Goal: Information Seeking & Learning: Learn about a topic

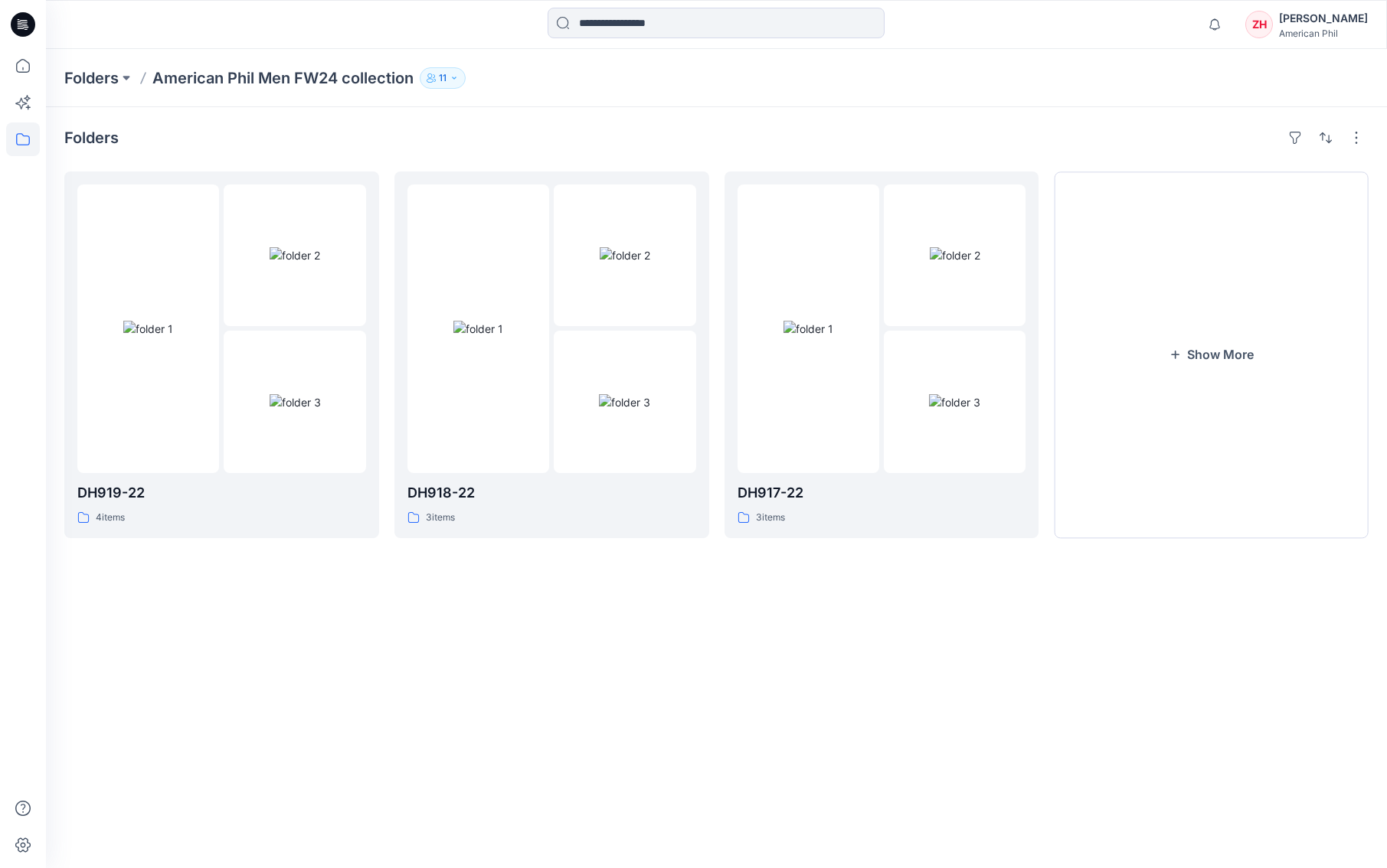
click at [197, 81] on p "American Phil Men FW24 collection" at bounding box center [283, 78] width 261 height 22
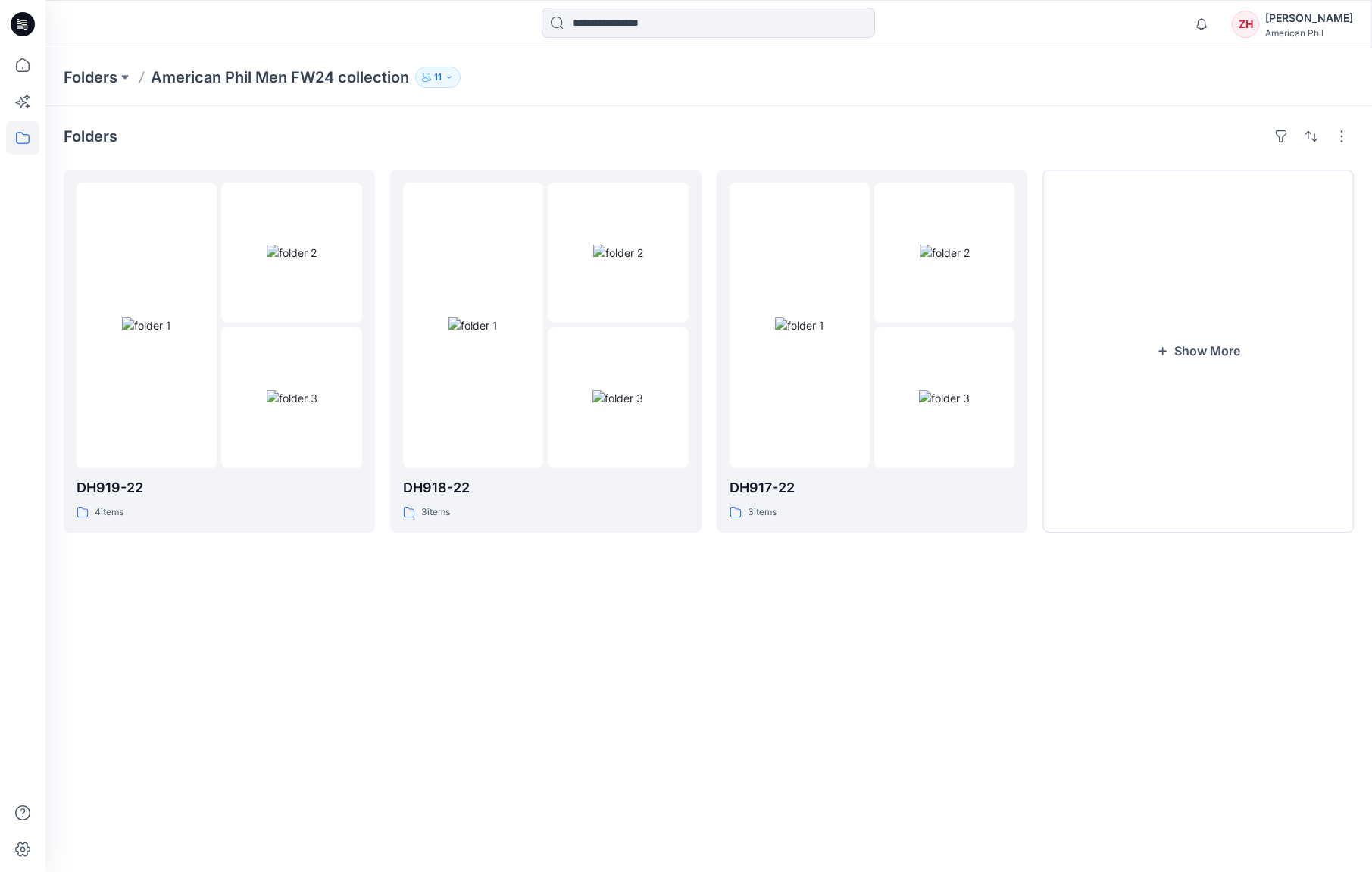
click at [337, 75] on p "American Phil Men FW24 collection" at bounding box center [280, 77] width 258 height 22
click at [97, 74] on p "Folders" at bounding box center [91, 77] width 54 height 22
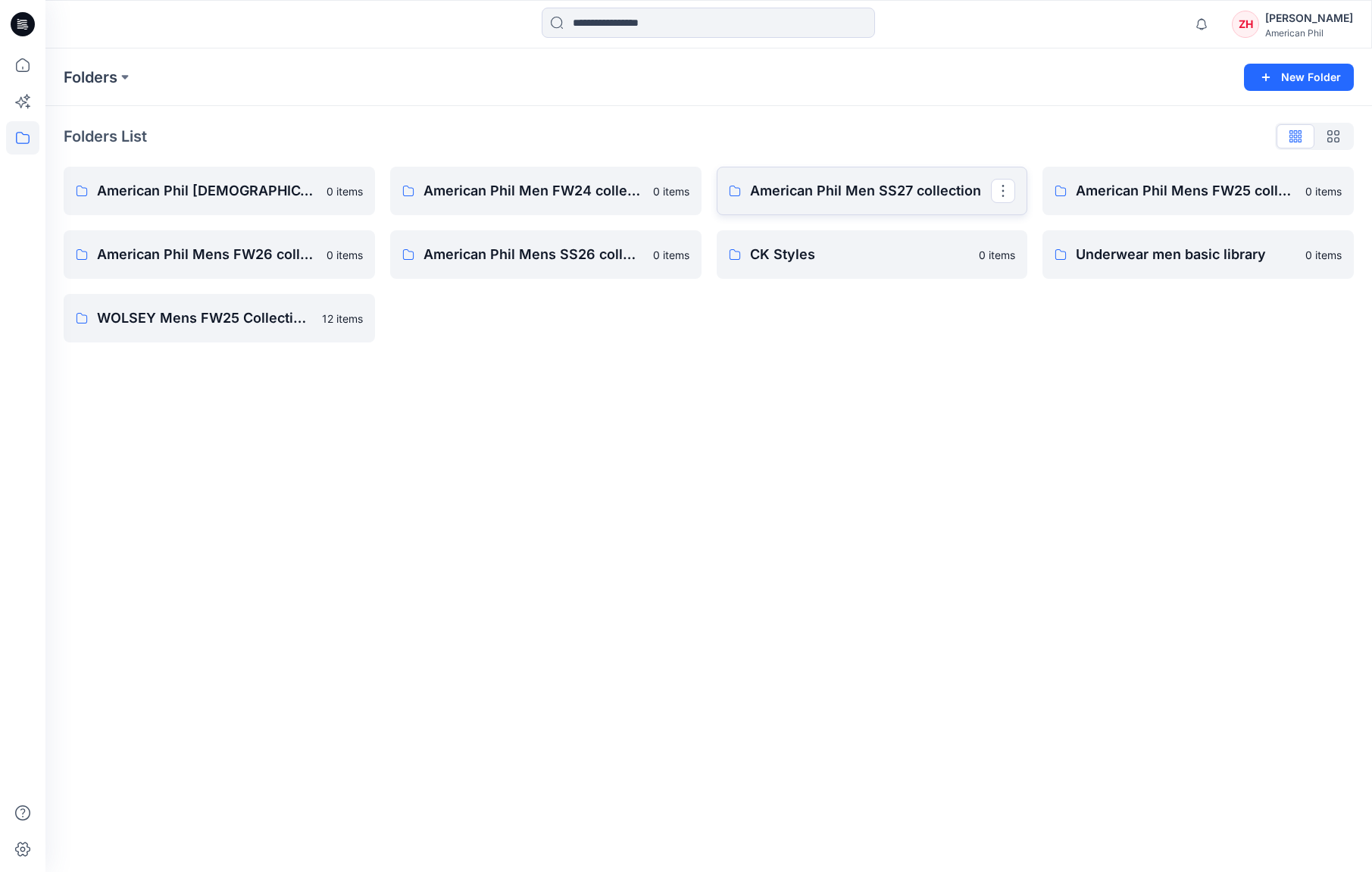
click at [888, 185] on p "American Phil Men SS27 collection" at bounding box center [870, 191] width 242 height 22
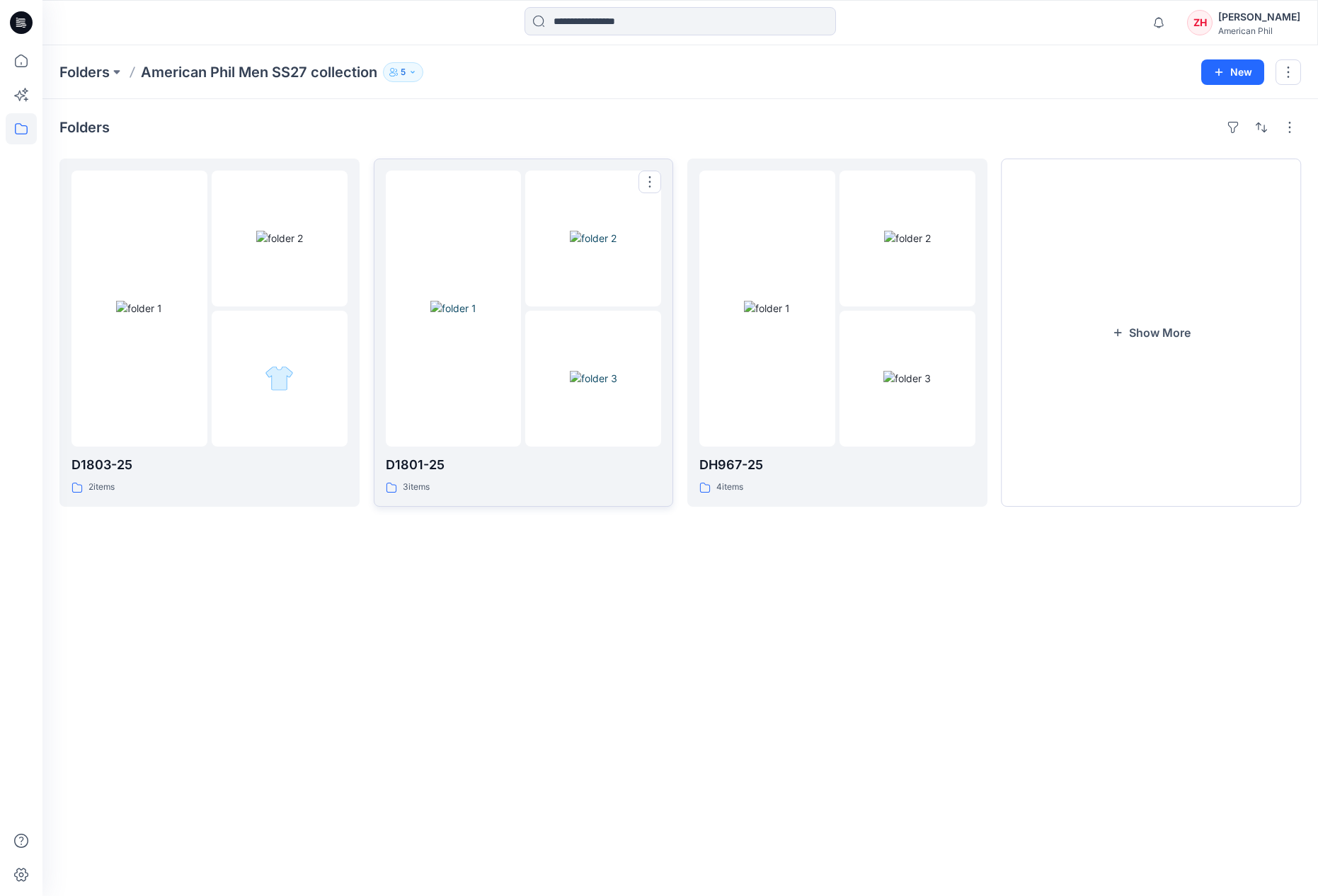
click at [476, 301] on img at bounding box center [453, 308] width 46 height 15
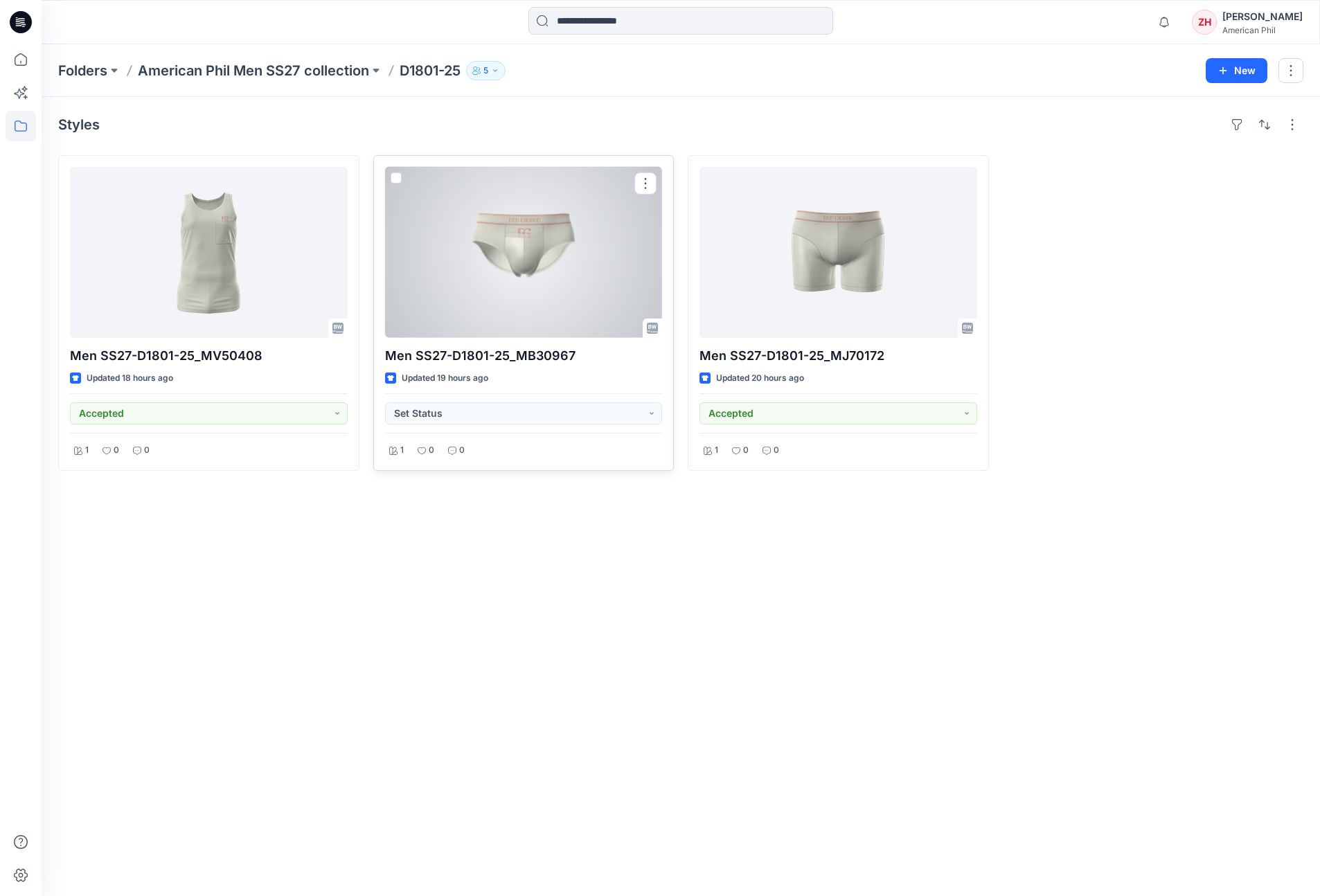
click at [538, 256] on div at bounding box center [524, 252] width 278 height 171
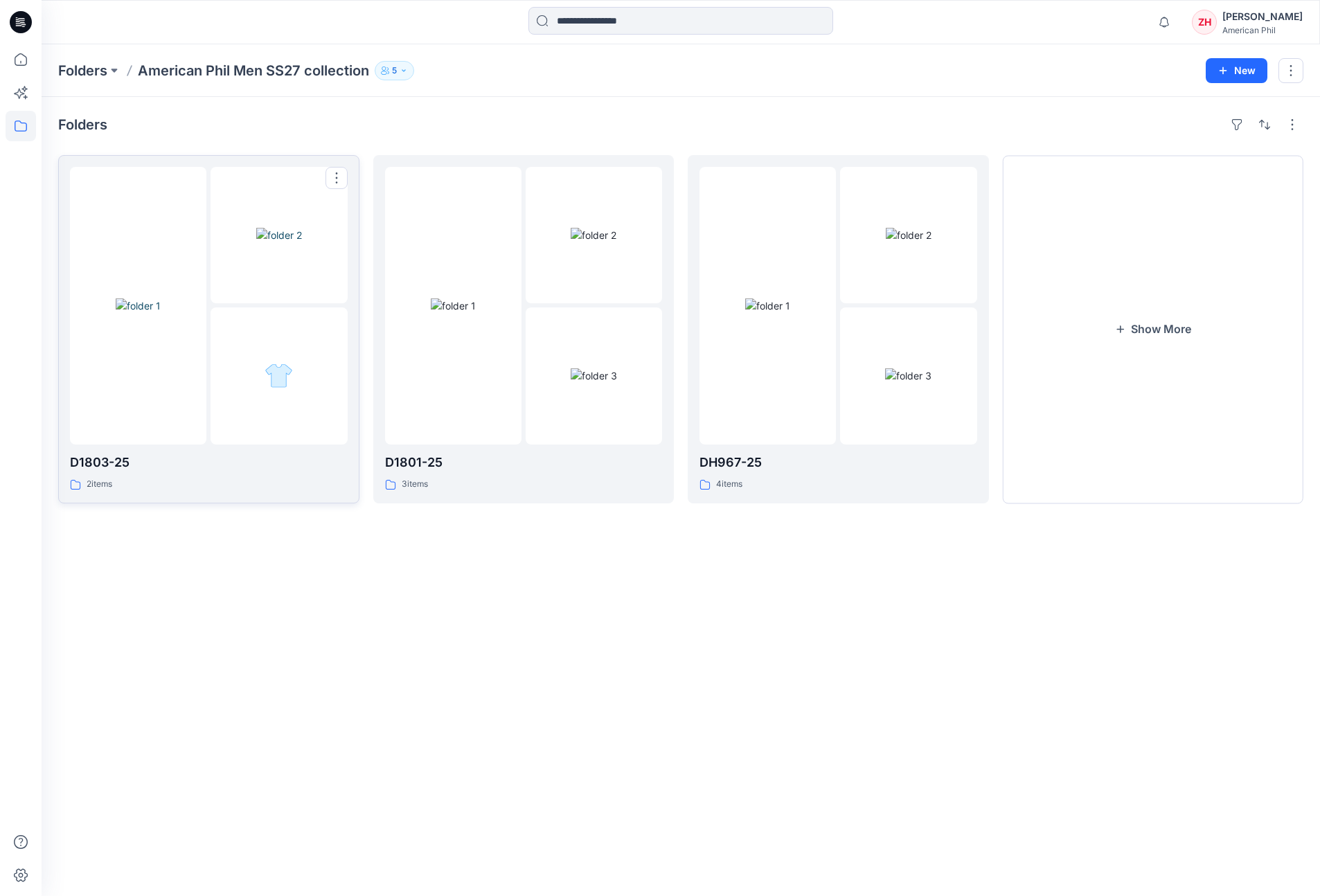
click at [160, 298] on img at bounding box center [138, 306] width 45 height 15
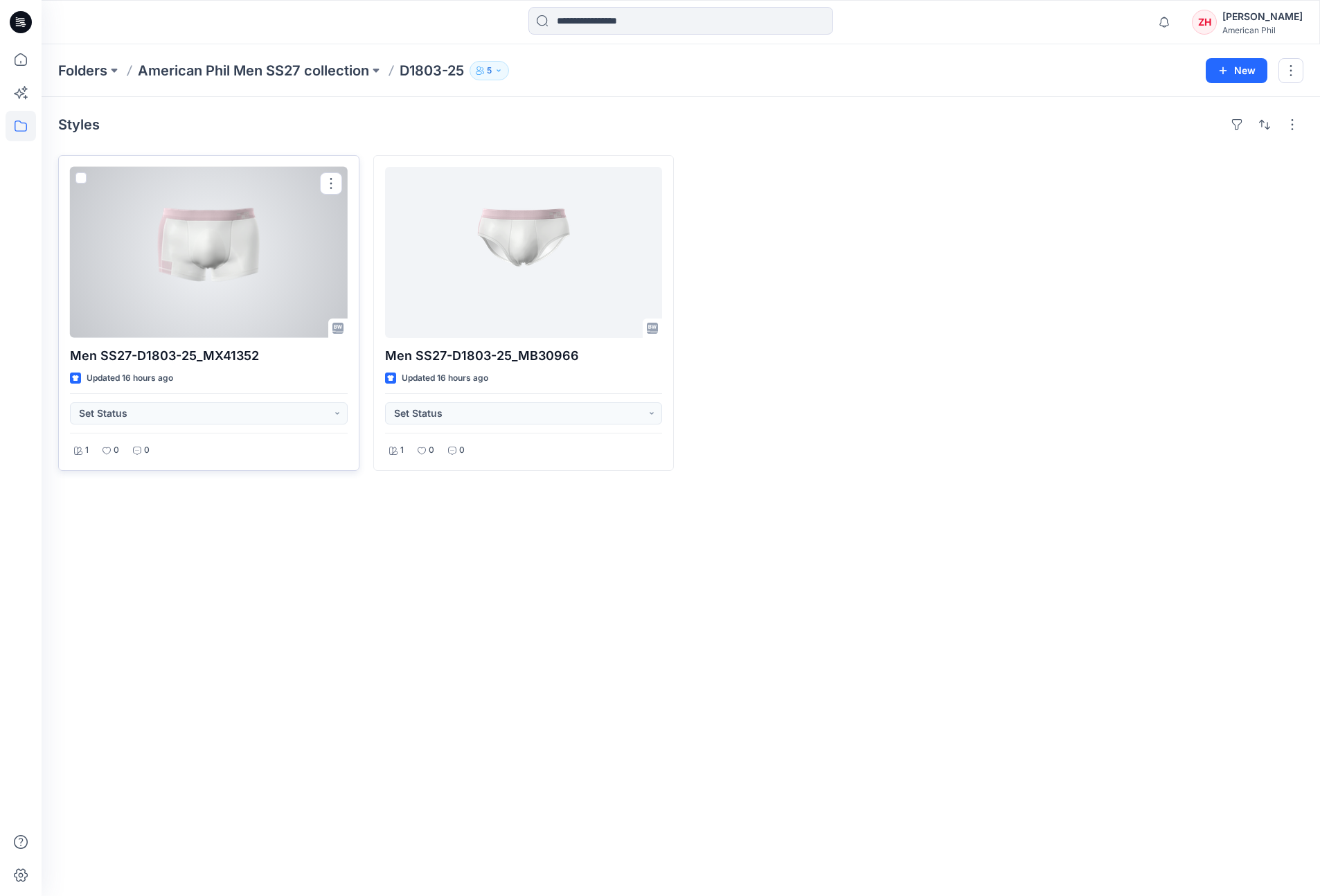
click at [238, 225] on div at bounding box center [209, 252] width 278 height 171
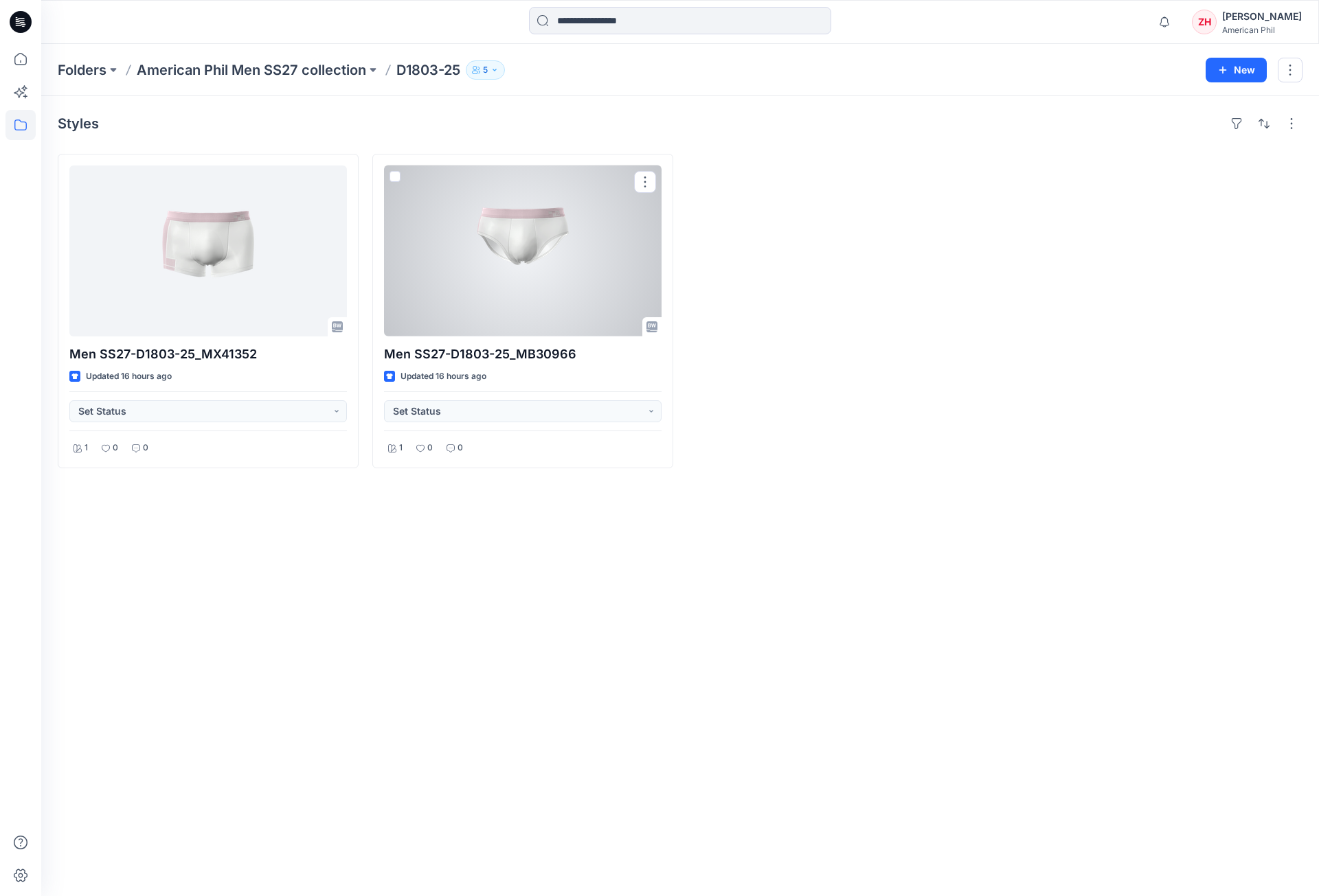
click at [628, 223] on div at bounding box center [523, 251] width 277 height 171
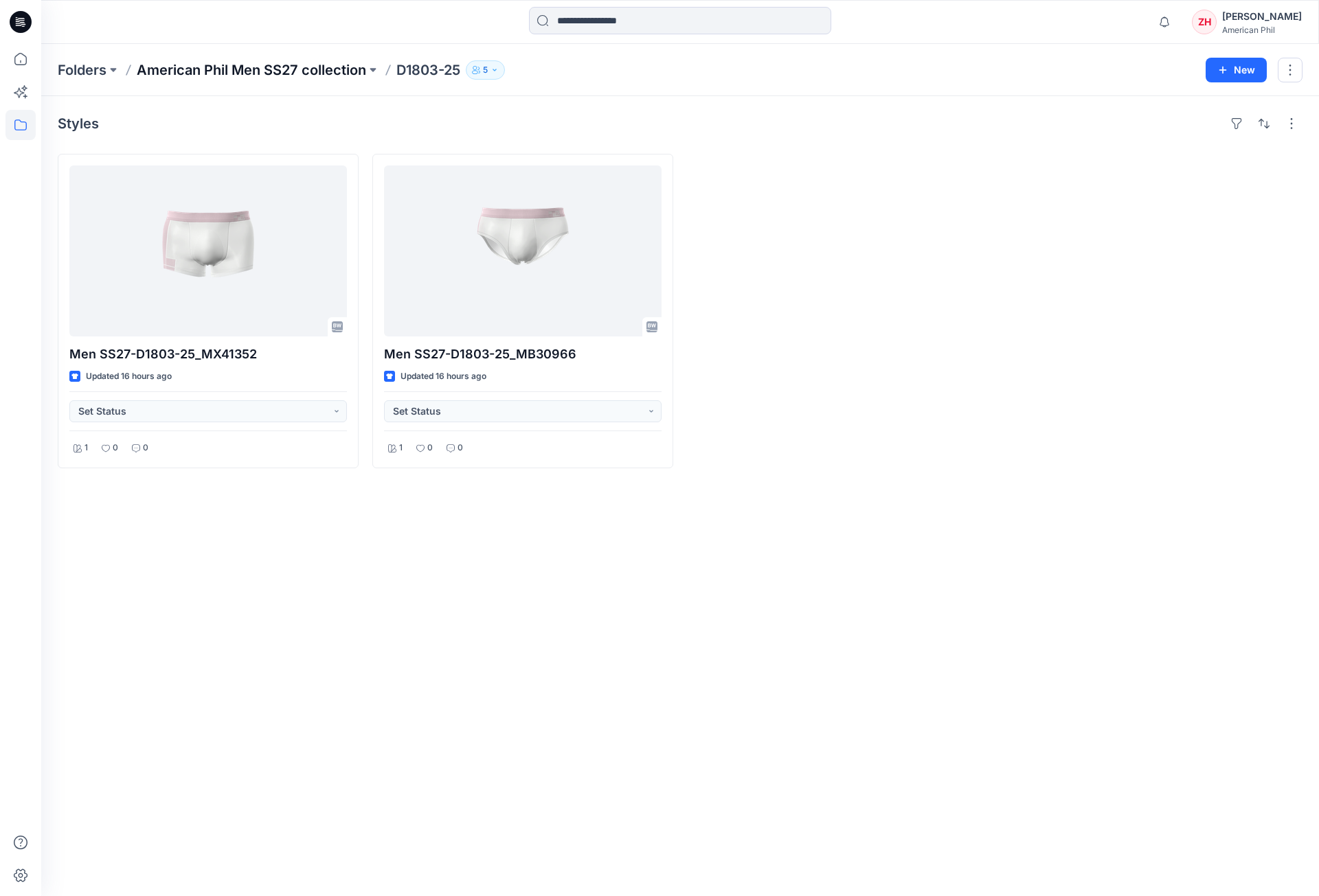
click at [161, 73] on p "American Phil Men SS27 collection" at bounding box center [251, 70] width 229 height 20
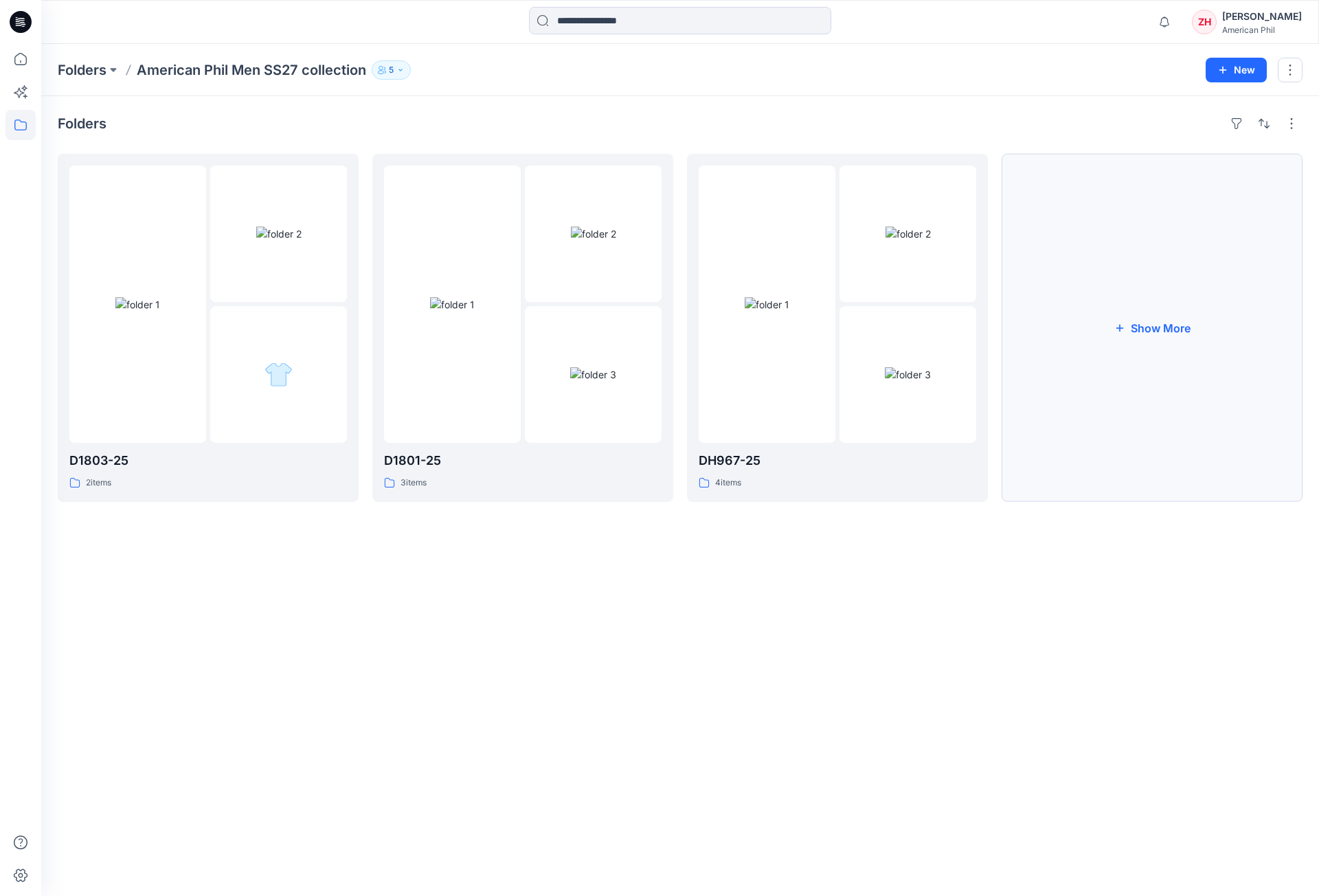
click at [1116, 346] on button "Show More" at bounding box center [1151, 328] width 301 height 348
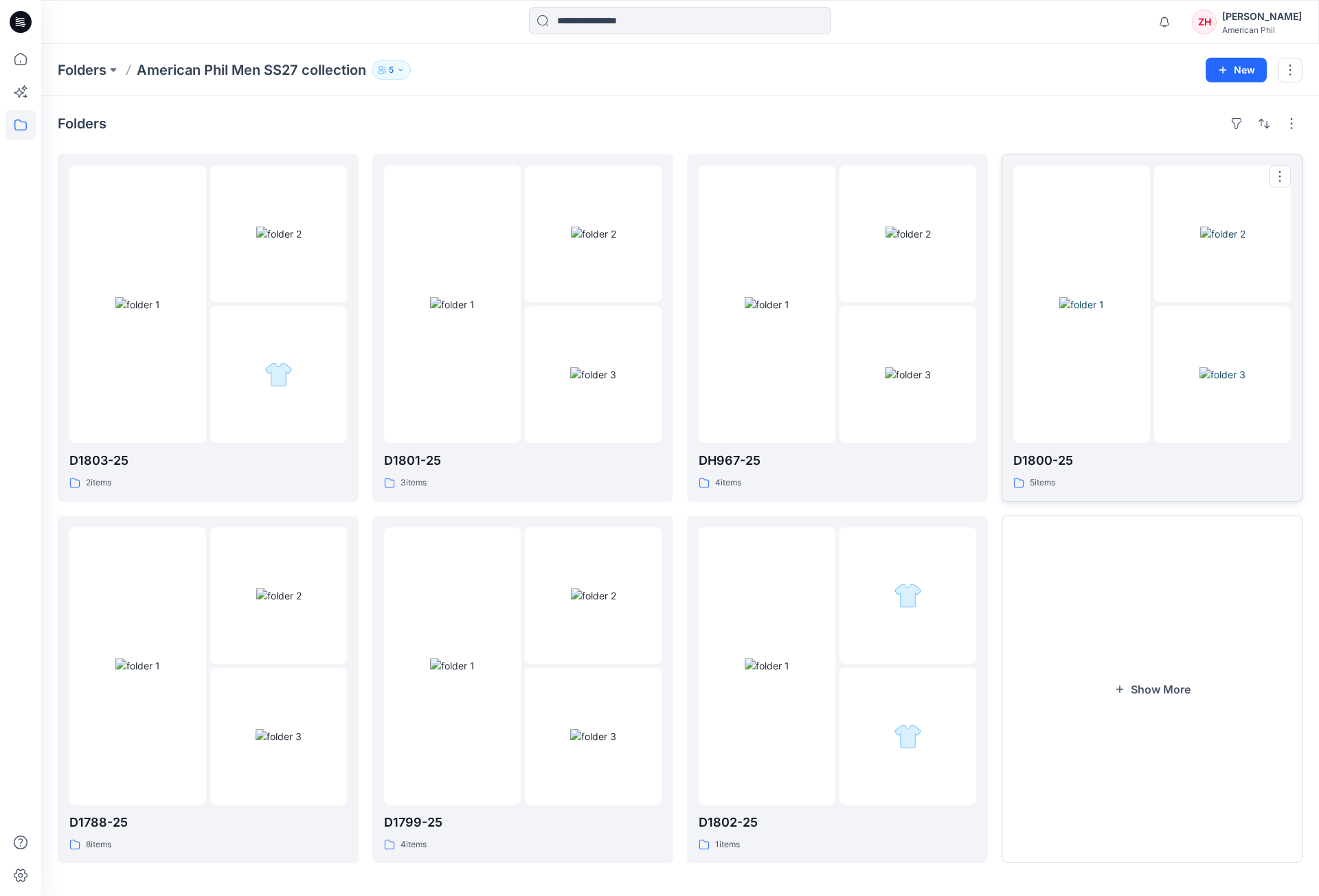
click at [1104, 298] on img at bounding box center [1081, 305] width 45 height 15
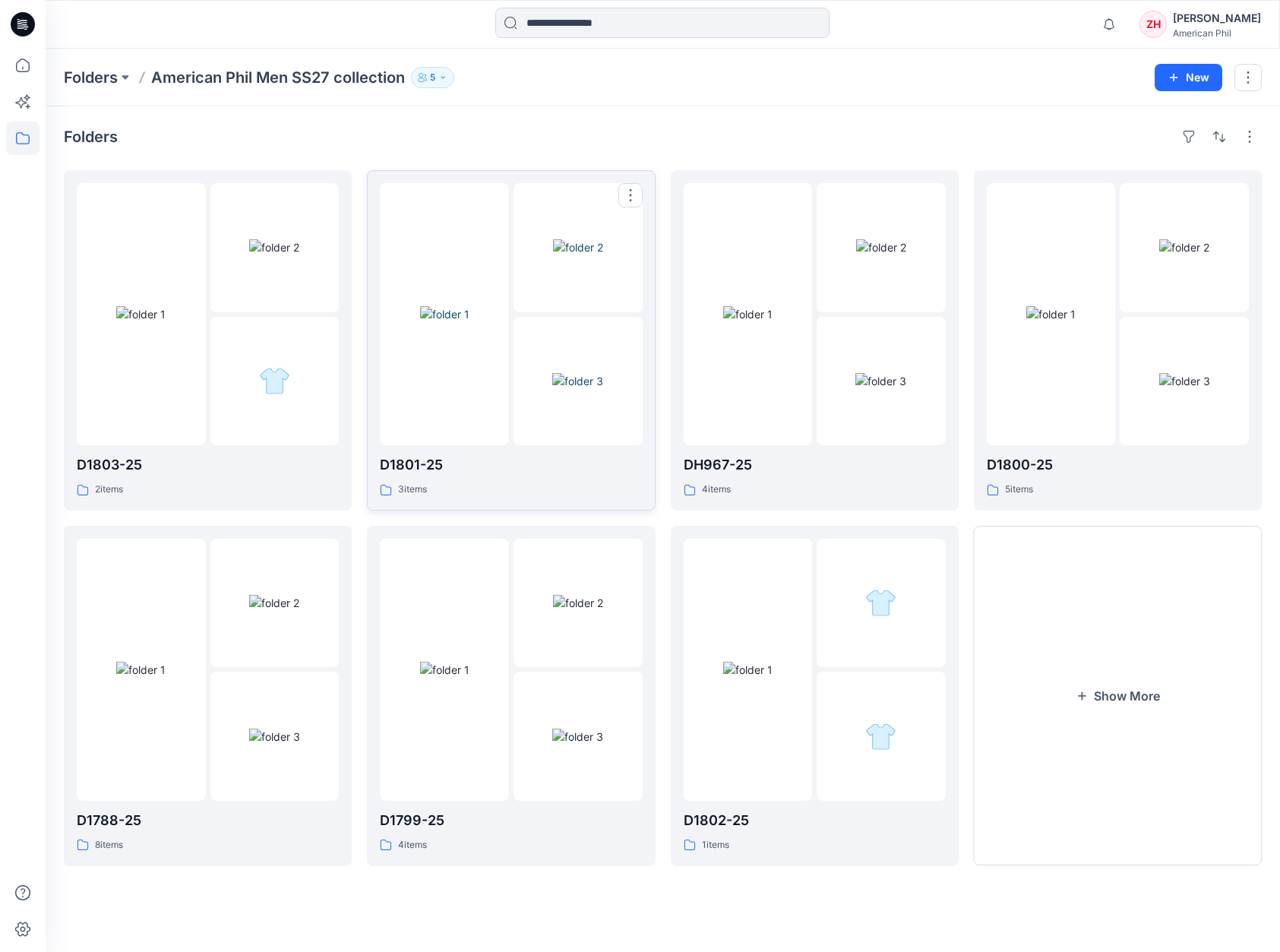
click at [470, 322] on img at bounding box center [444, 315] width 50 height 16
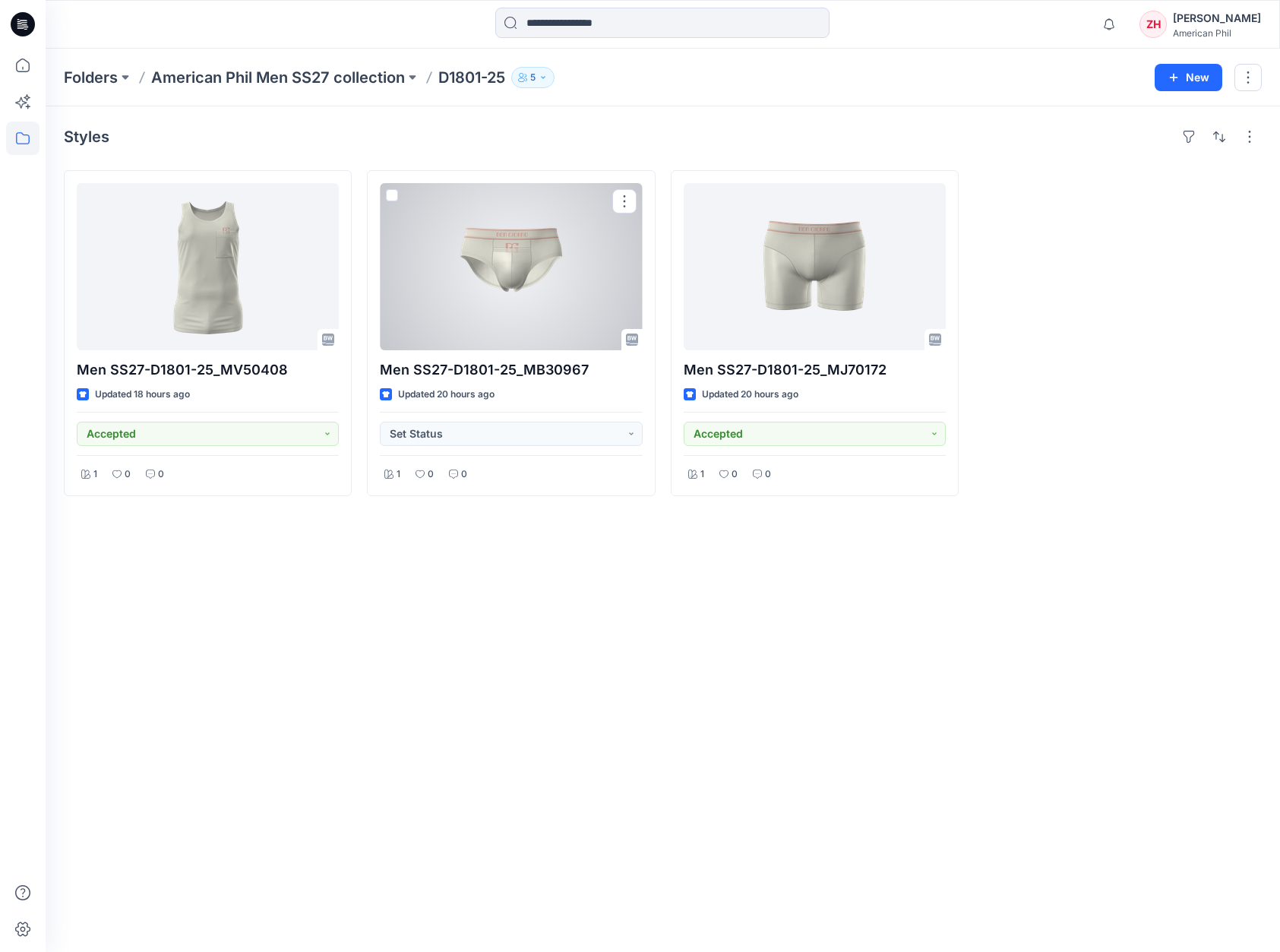
click at [522, 243] on div at bounding box center [510, 266] width 262 height 167
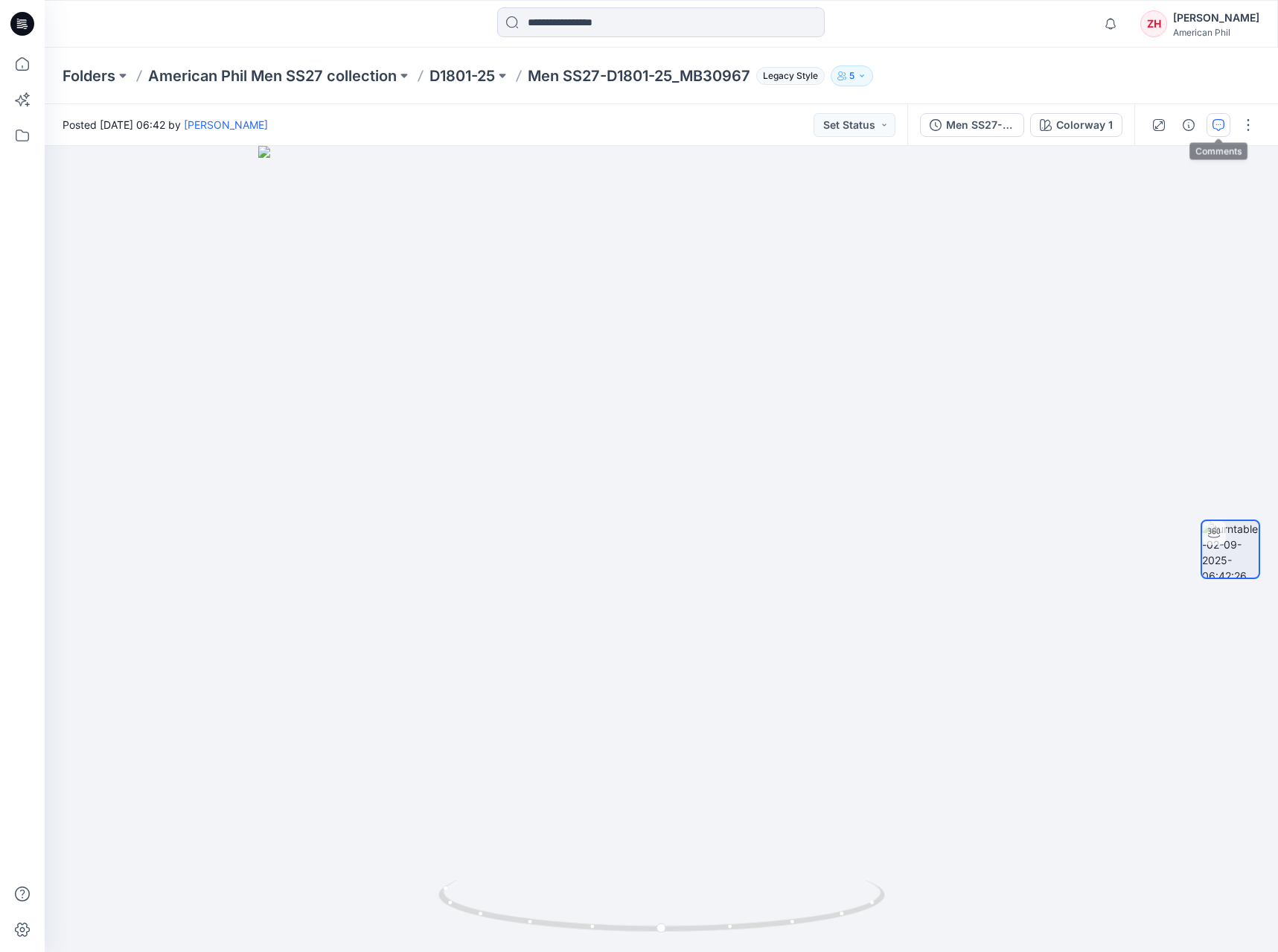
click at [1209, 119] on button "button" at bounding box center [1218, 125] width 24 height 24
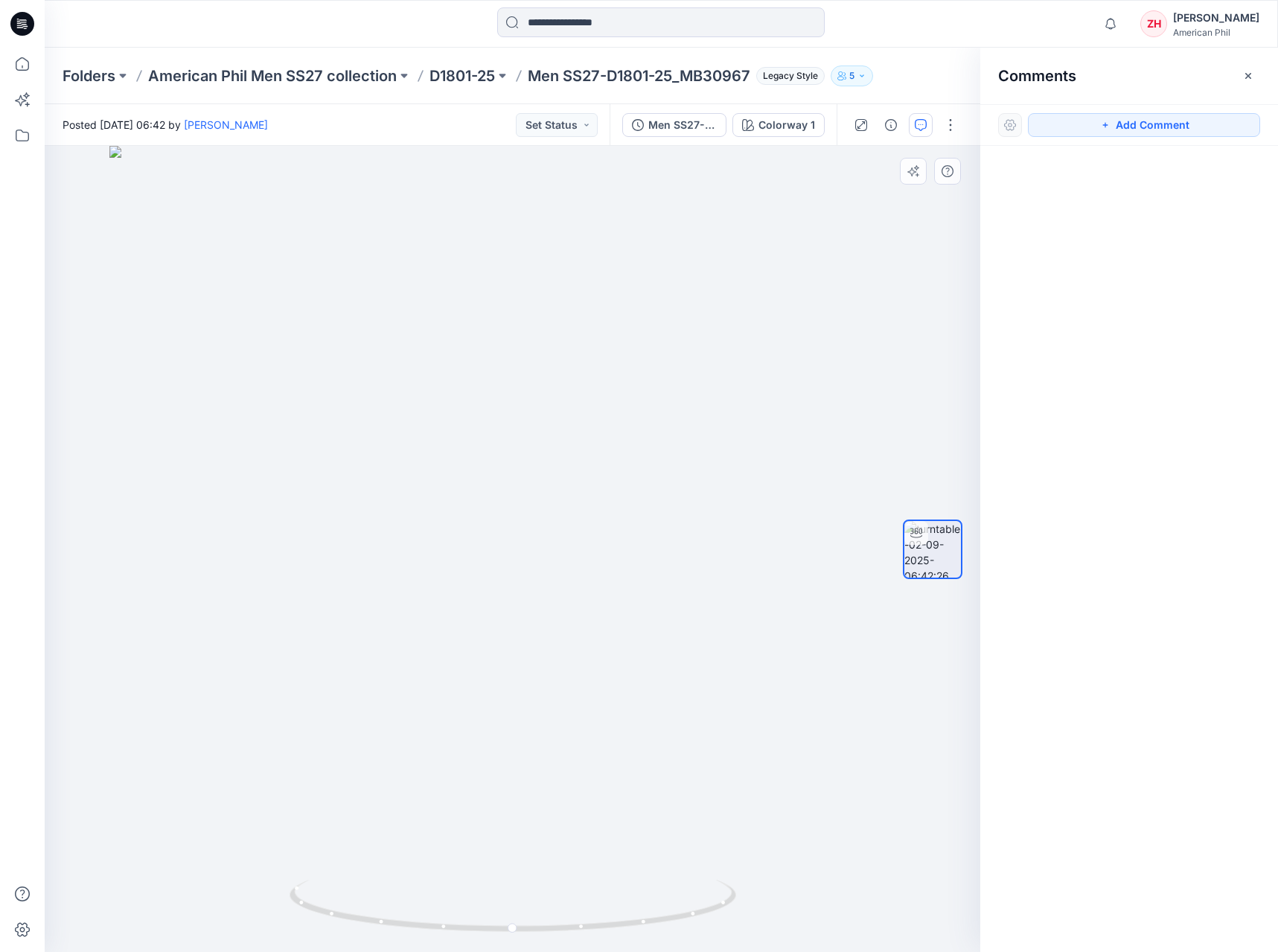
click at [535, 445] on div at bounding box center [512, 548] width 935 height 805
click at [1189, 125] on button "Add Comment" at bounding box center [1143, 125] width 232 height 24
click at [537, 443] on div "1" at bounding box center [512, 548] width 935 height 805
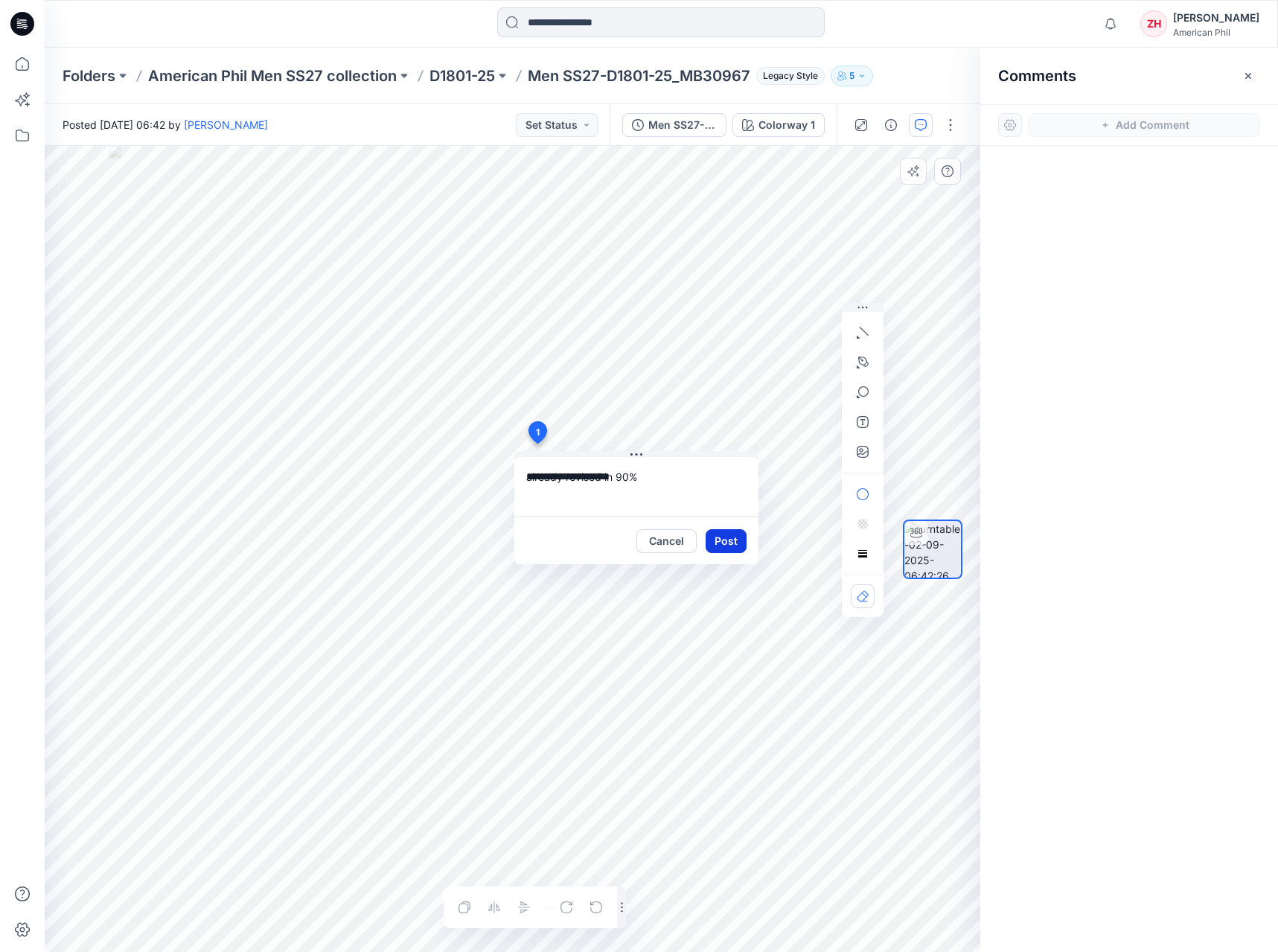
type textarea "**********"
click at [728, 543] on button "Post" at bounding box center [726, 540] width 41 height 24
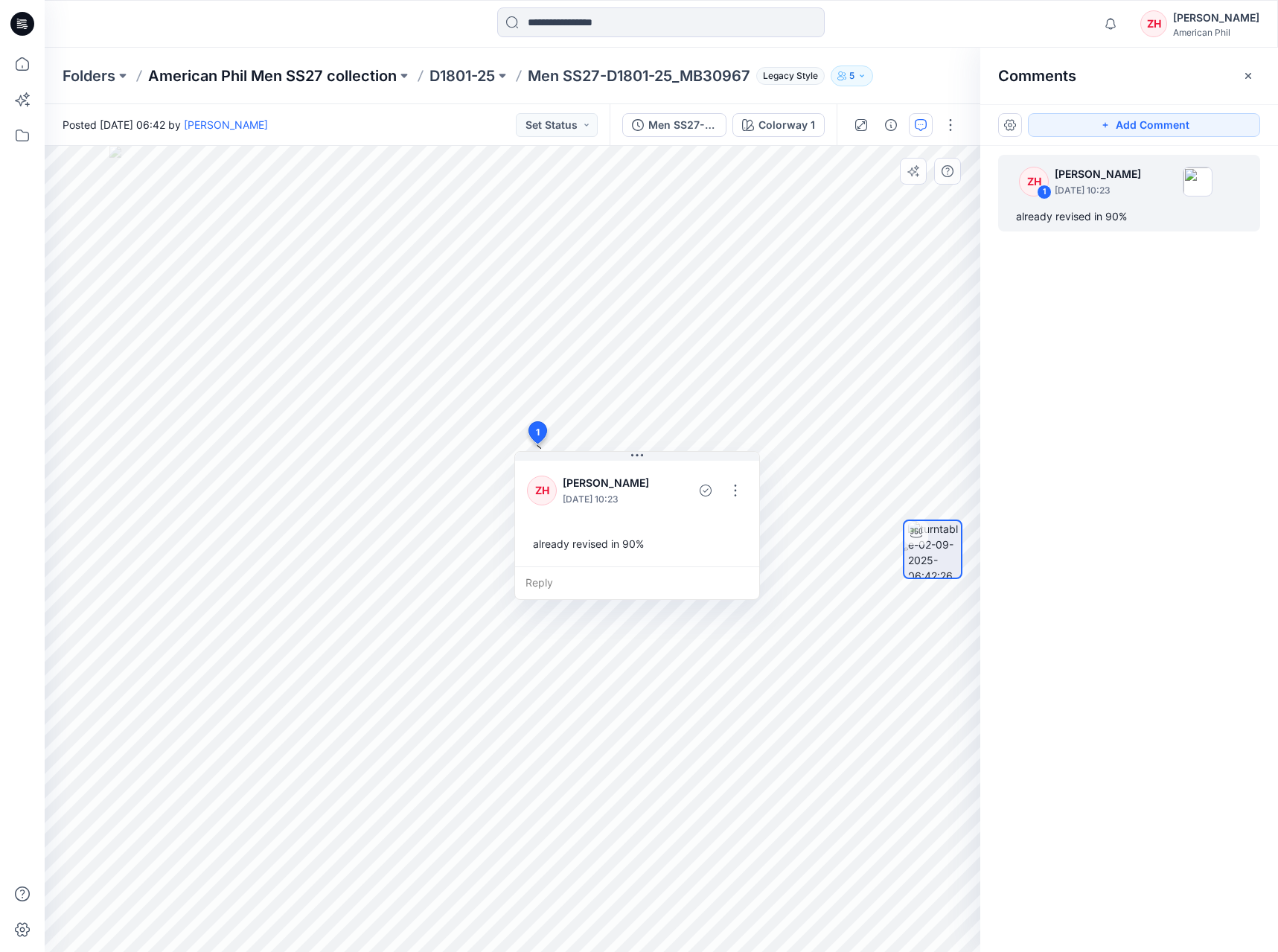
click at [223, 72] on p "American Phil Men SS27 collection" at bounding box center [272, 76] width 248 height 21
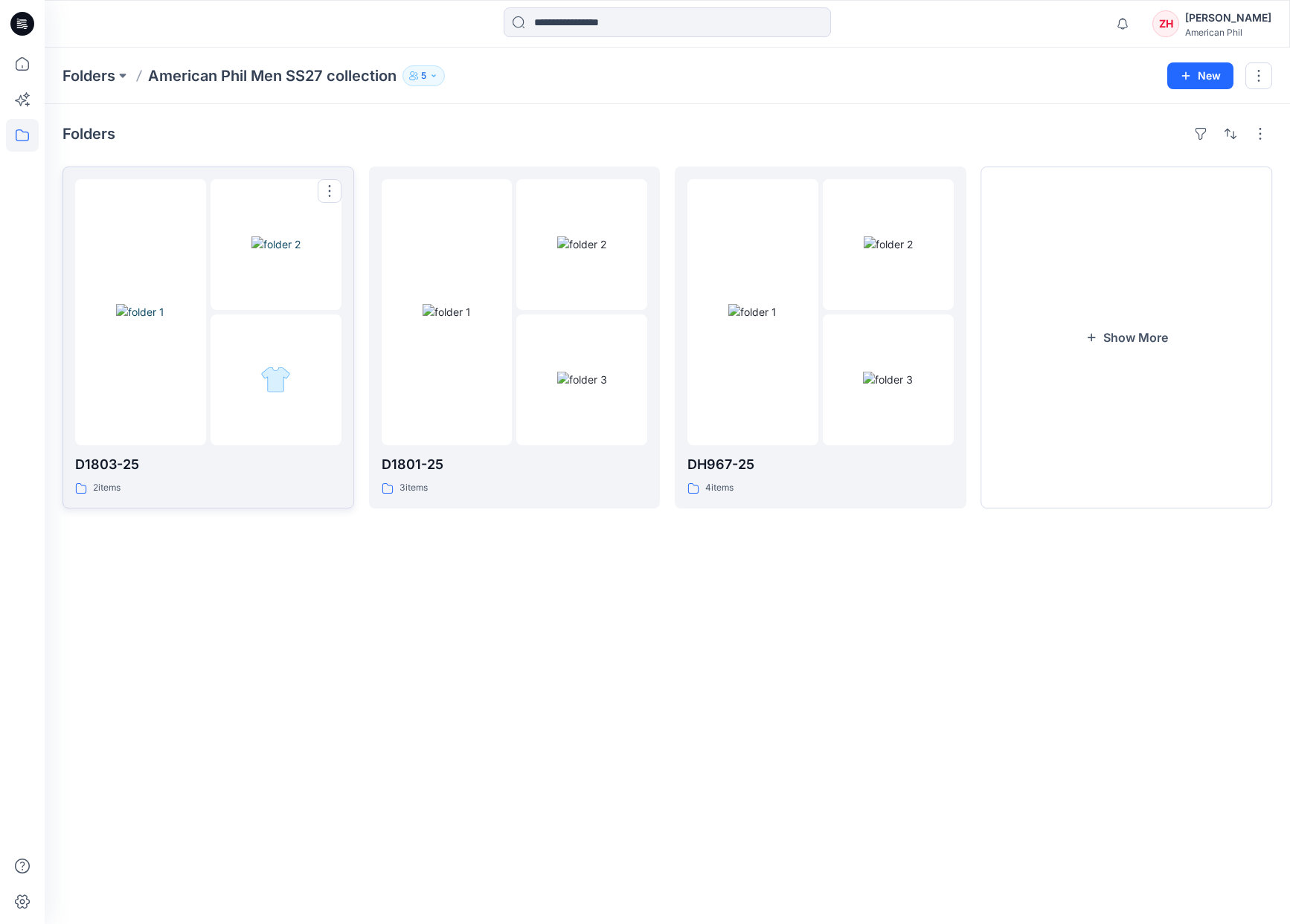
click at [164, 304] on img at bounding box center [140, 312] width 49 height 16
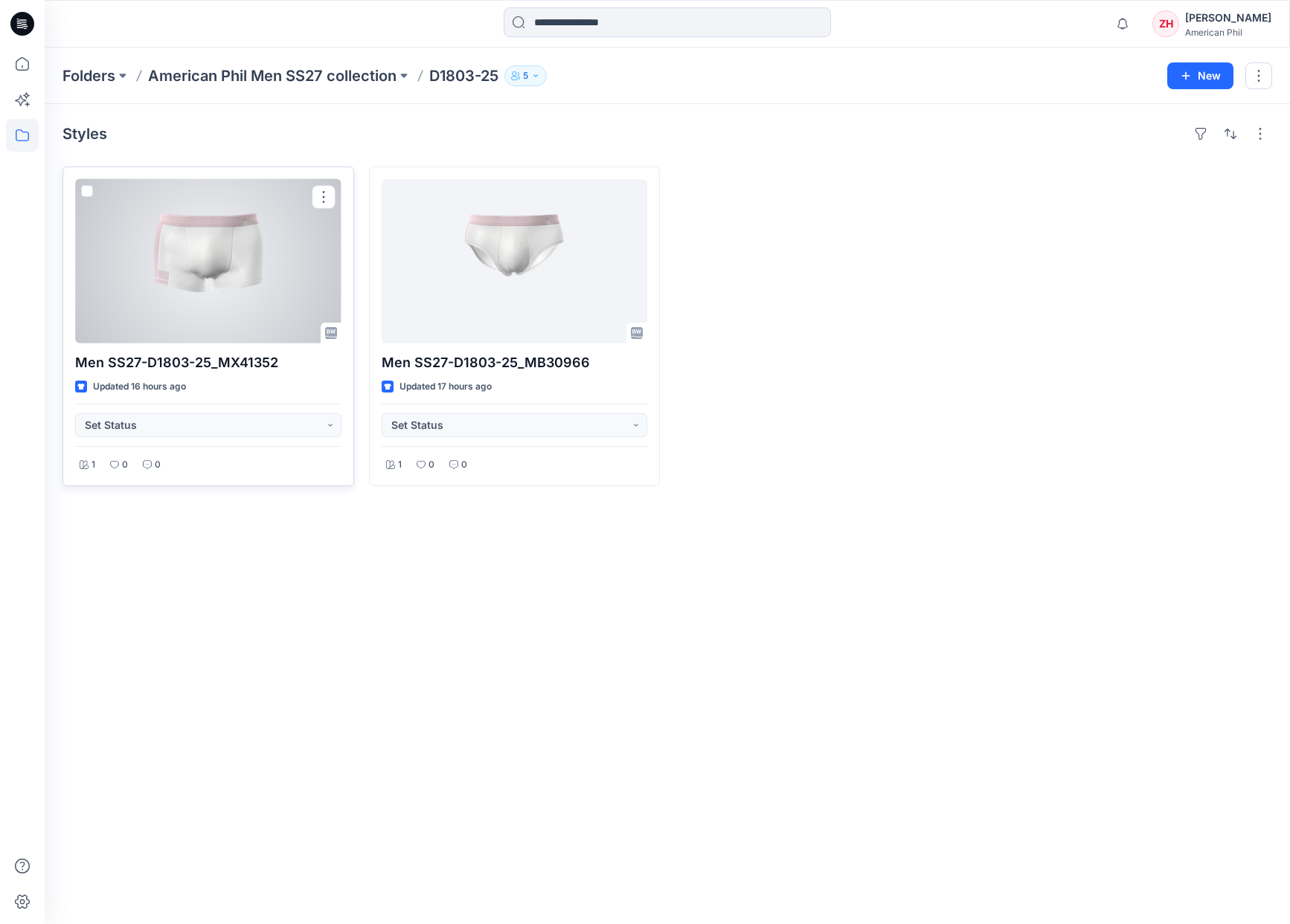
click at [255, 238] on div at bounding box center [208, 261] width 267 height 164
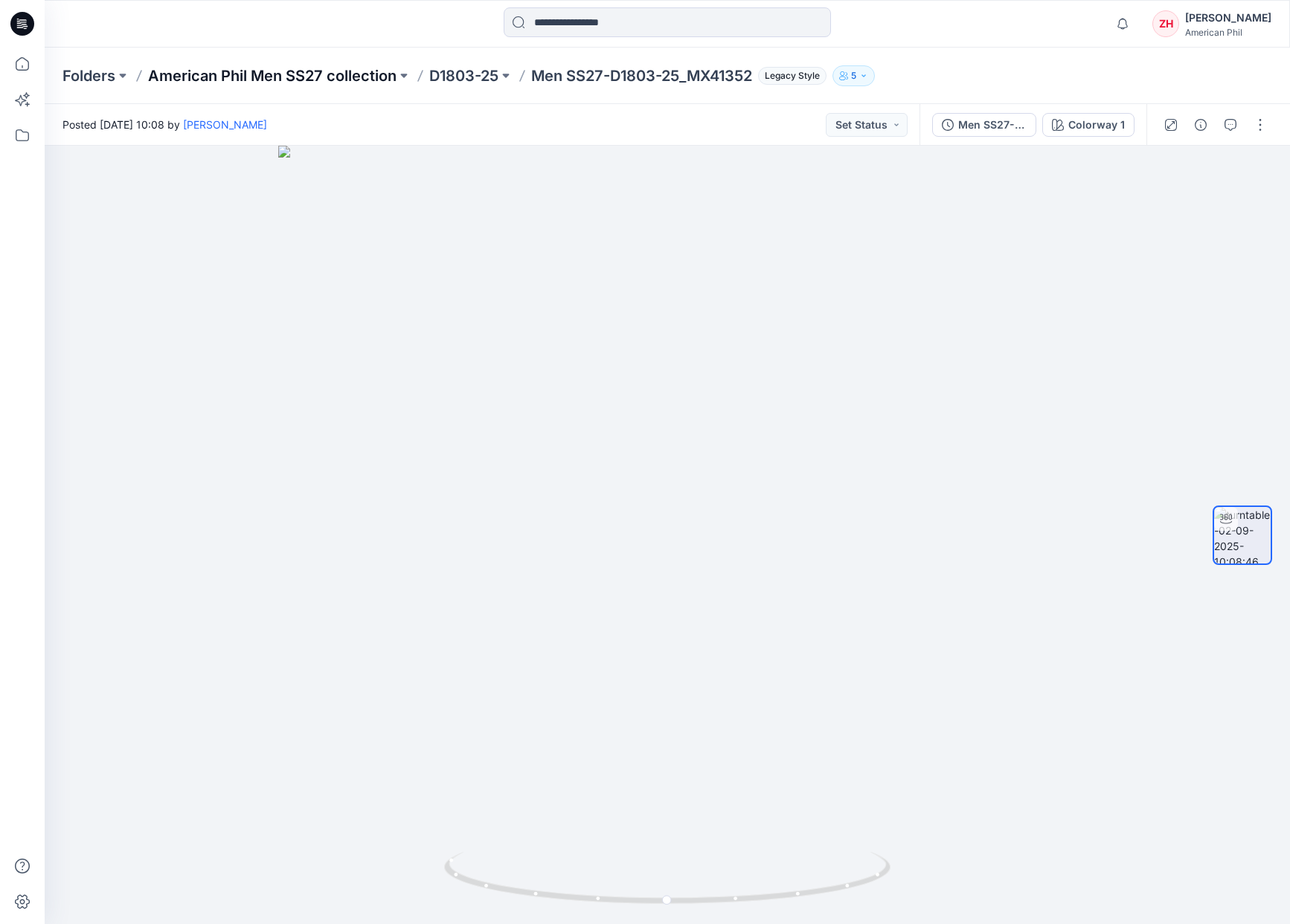
click at [375, 72] on p "American Phil Men SS27 collection" at bounding box center [272, 76] width 248 height 21
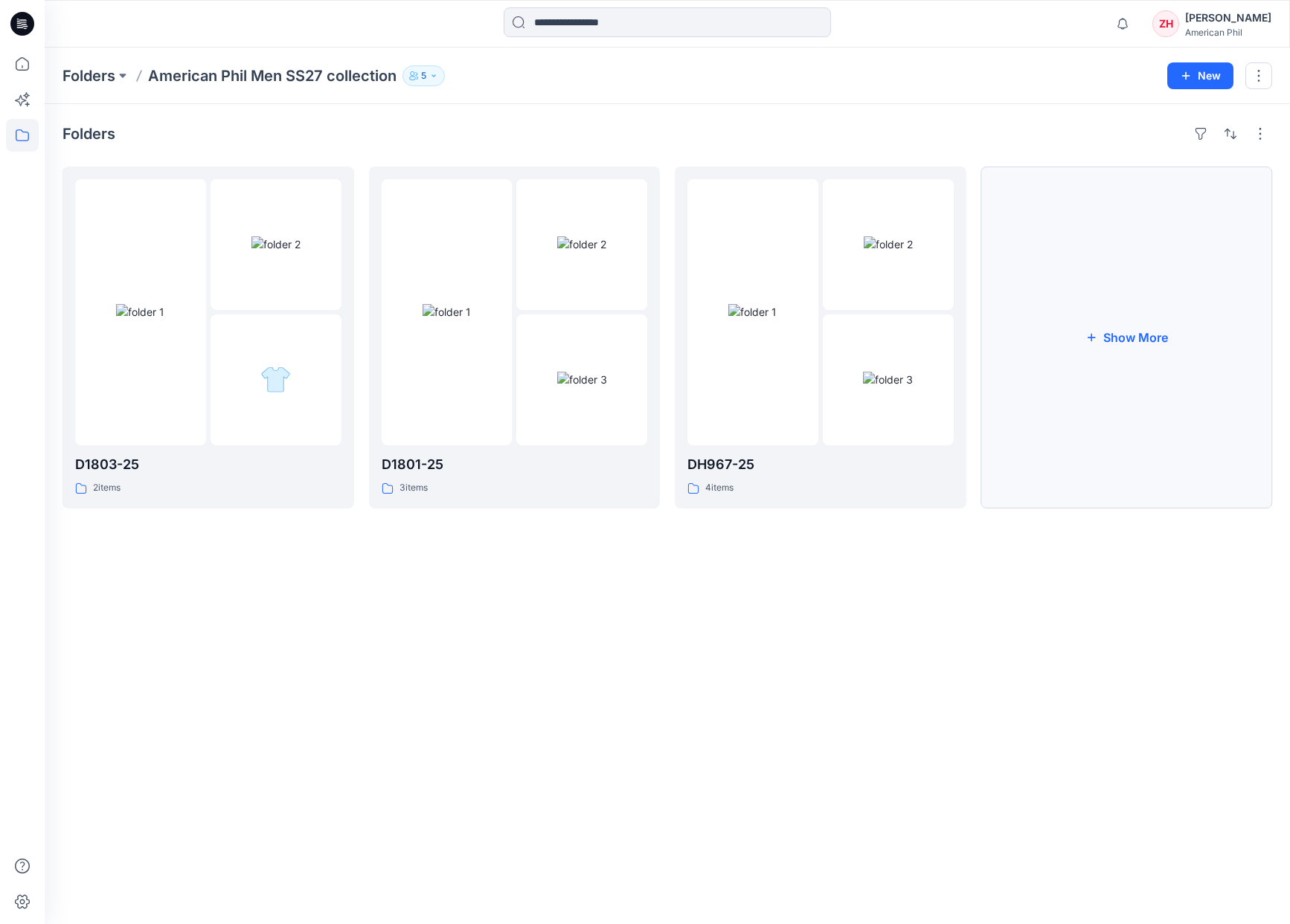
click at [1047, 314] on button "Show More" at bounding box center [1127, 338] width 291 height 342
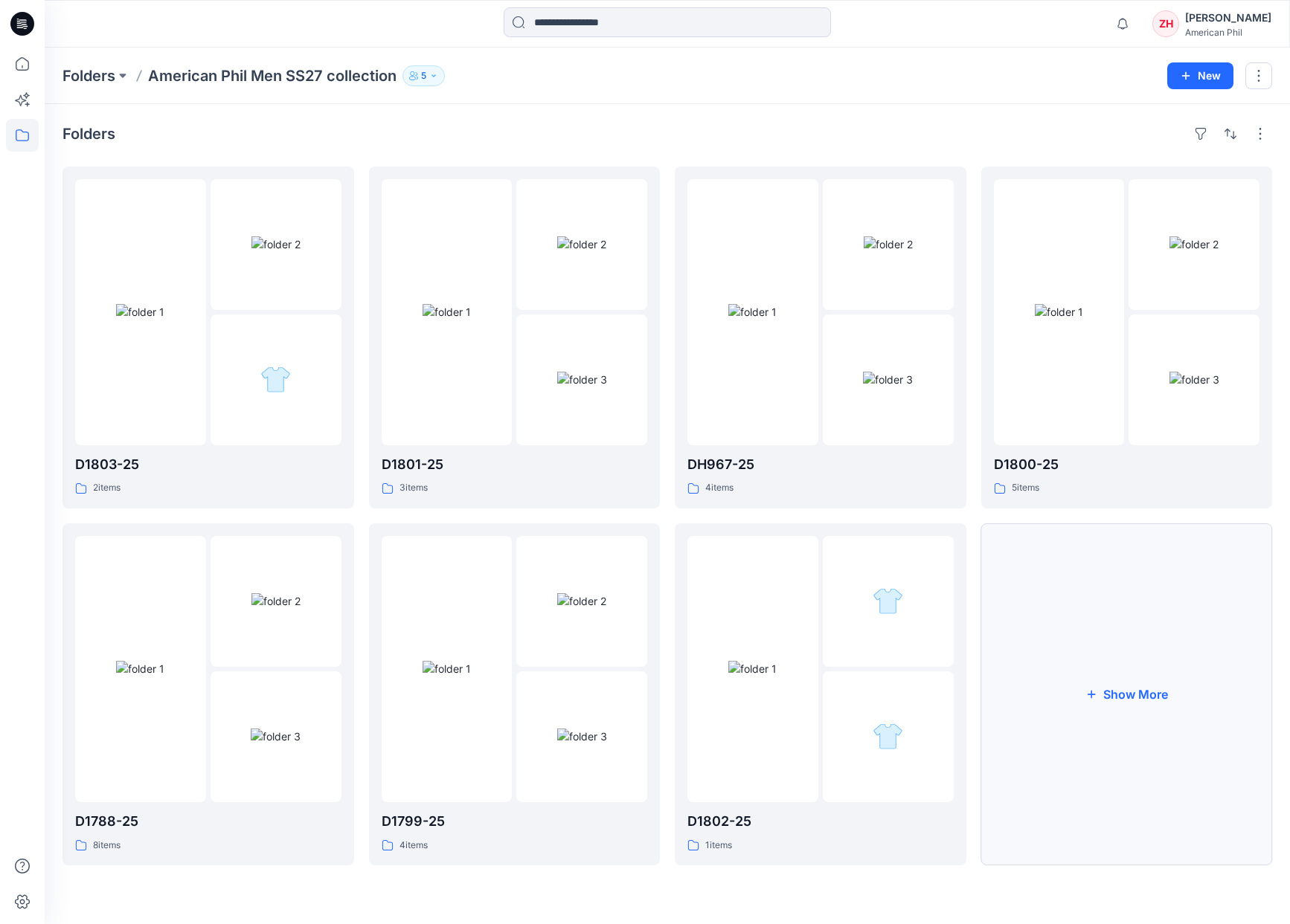
click at [1141, 639] on button "Show More" at bounding box center [1127, 695] width 291 height 342
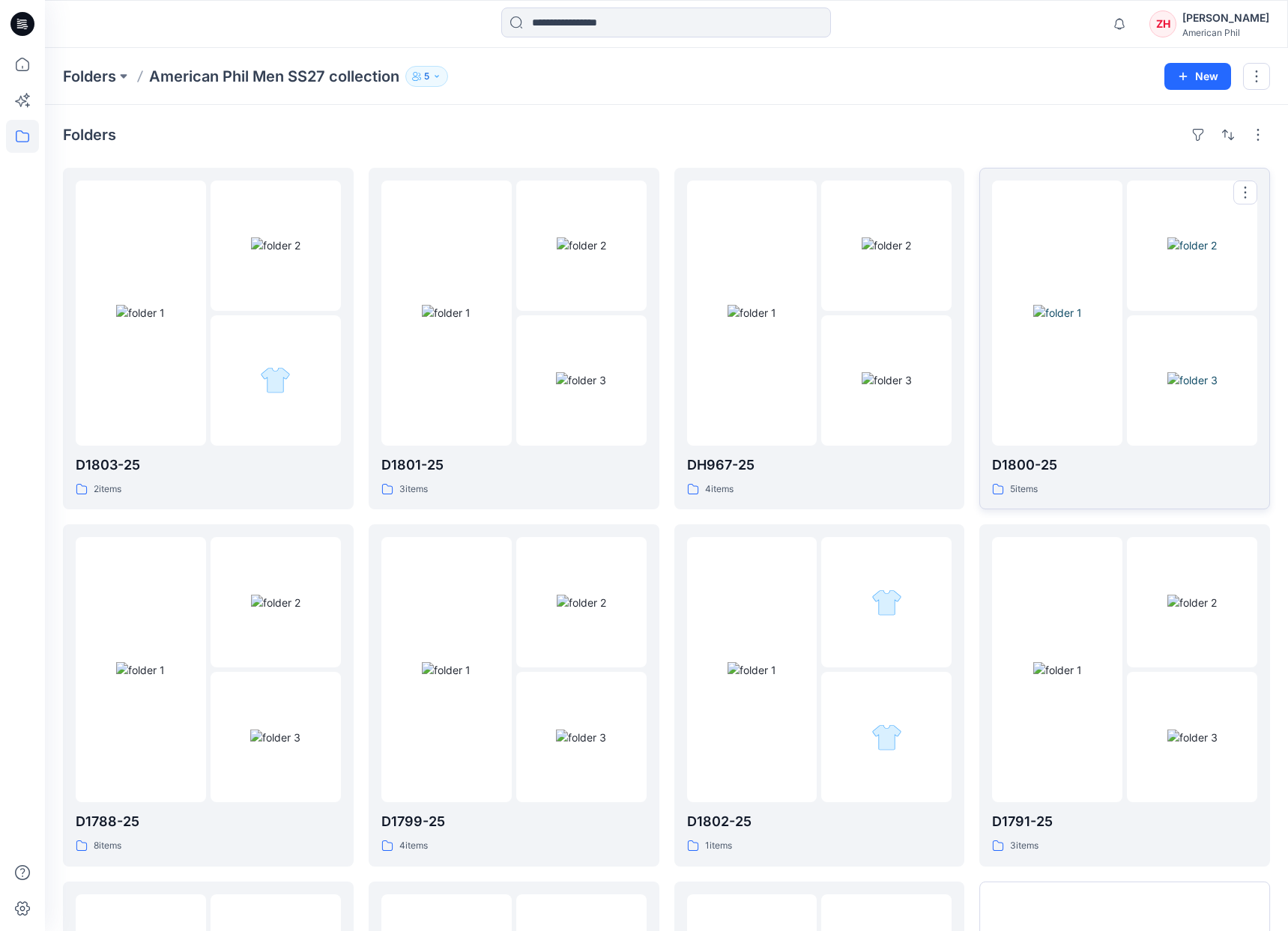
scroll to position [138, 0]
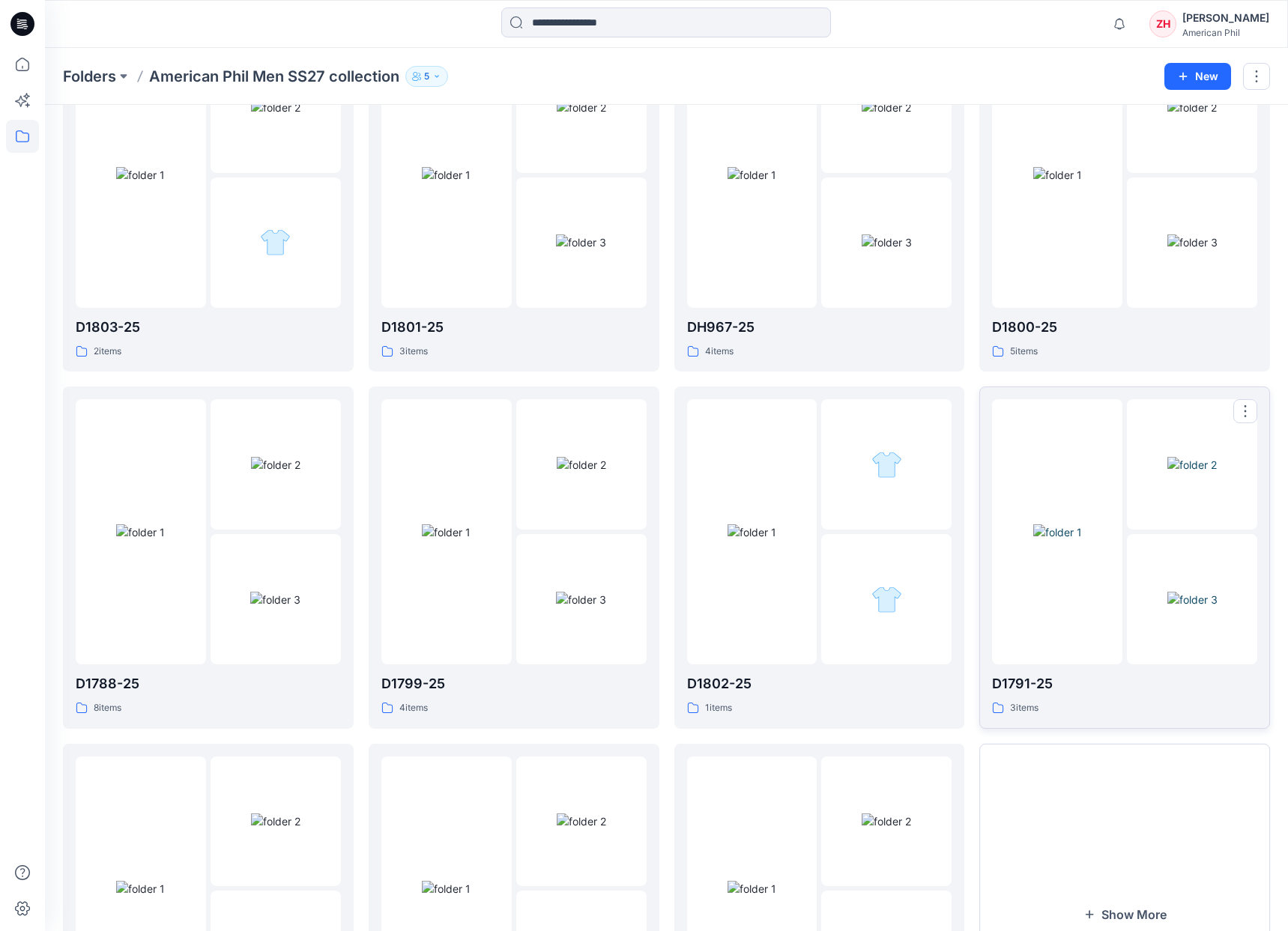
click at [1083, 525] on img at bounding box center [1058, 533] width 49 height 16
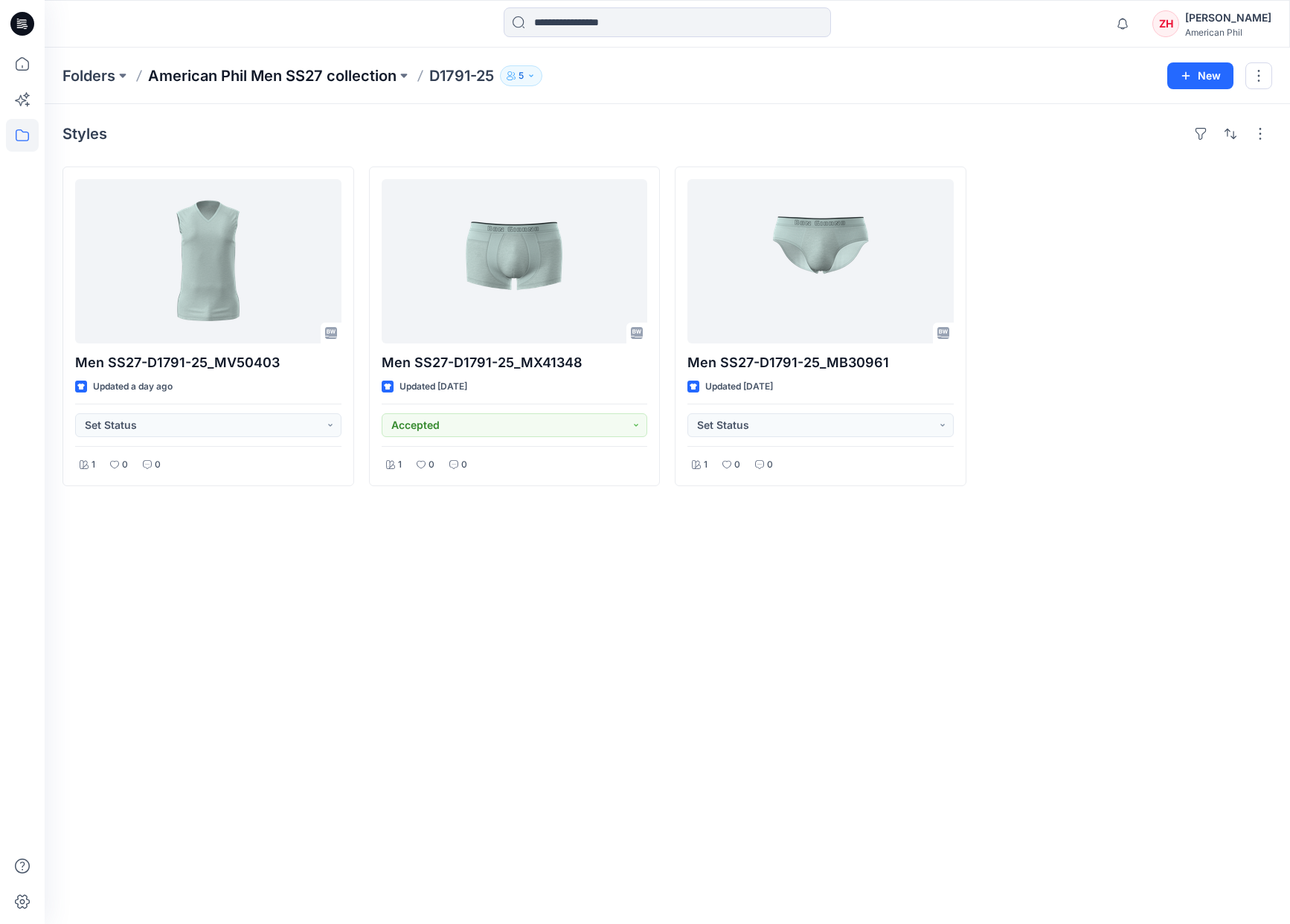
click at [319, 79] on p "American Phil Men SS27 collection" at bounding box center [272, 76] width 248 height 21
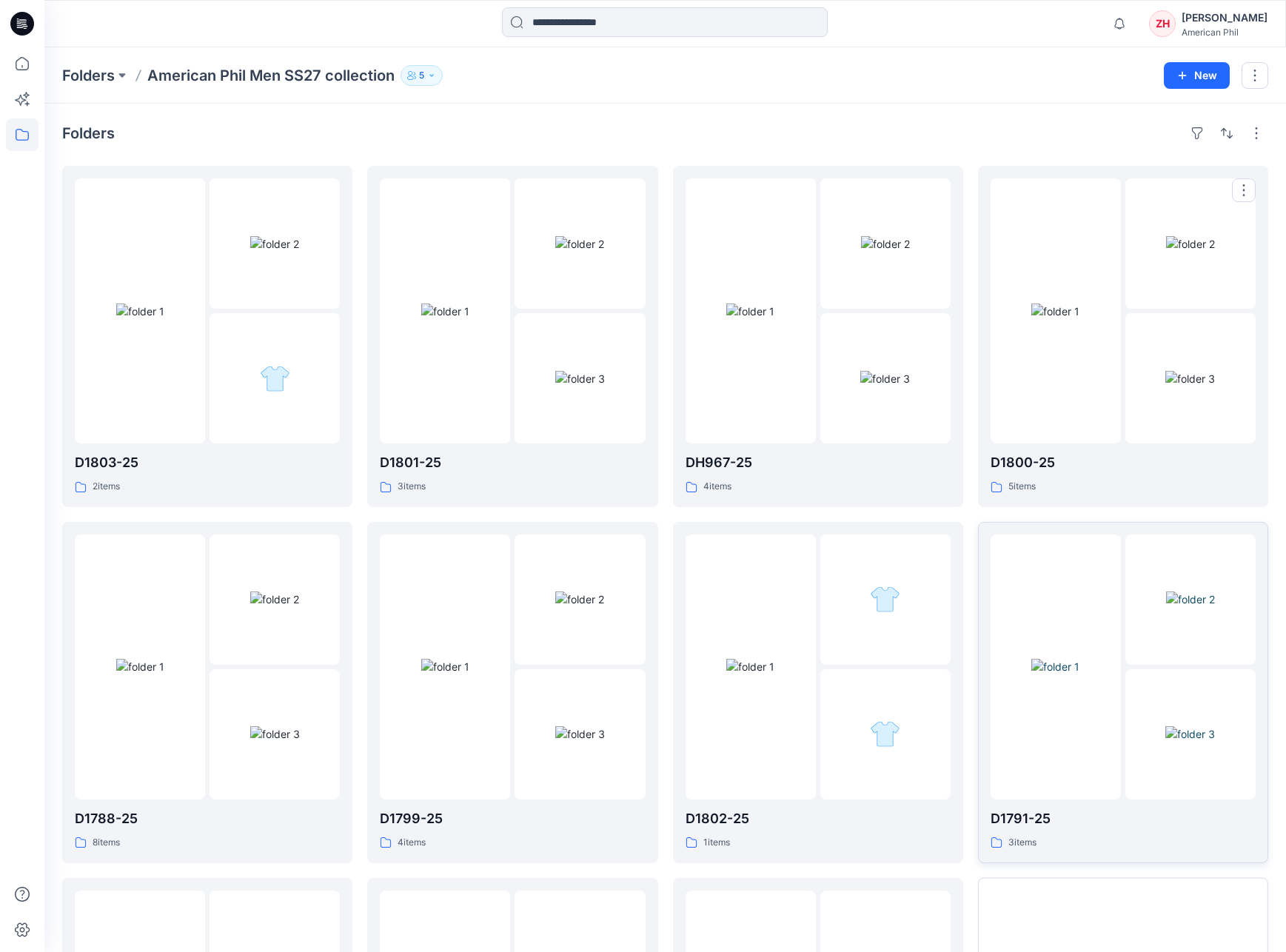
scroll to position [306, 0]
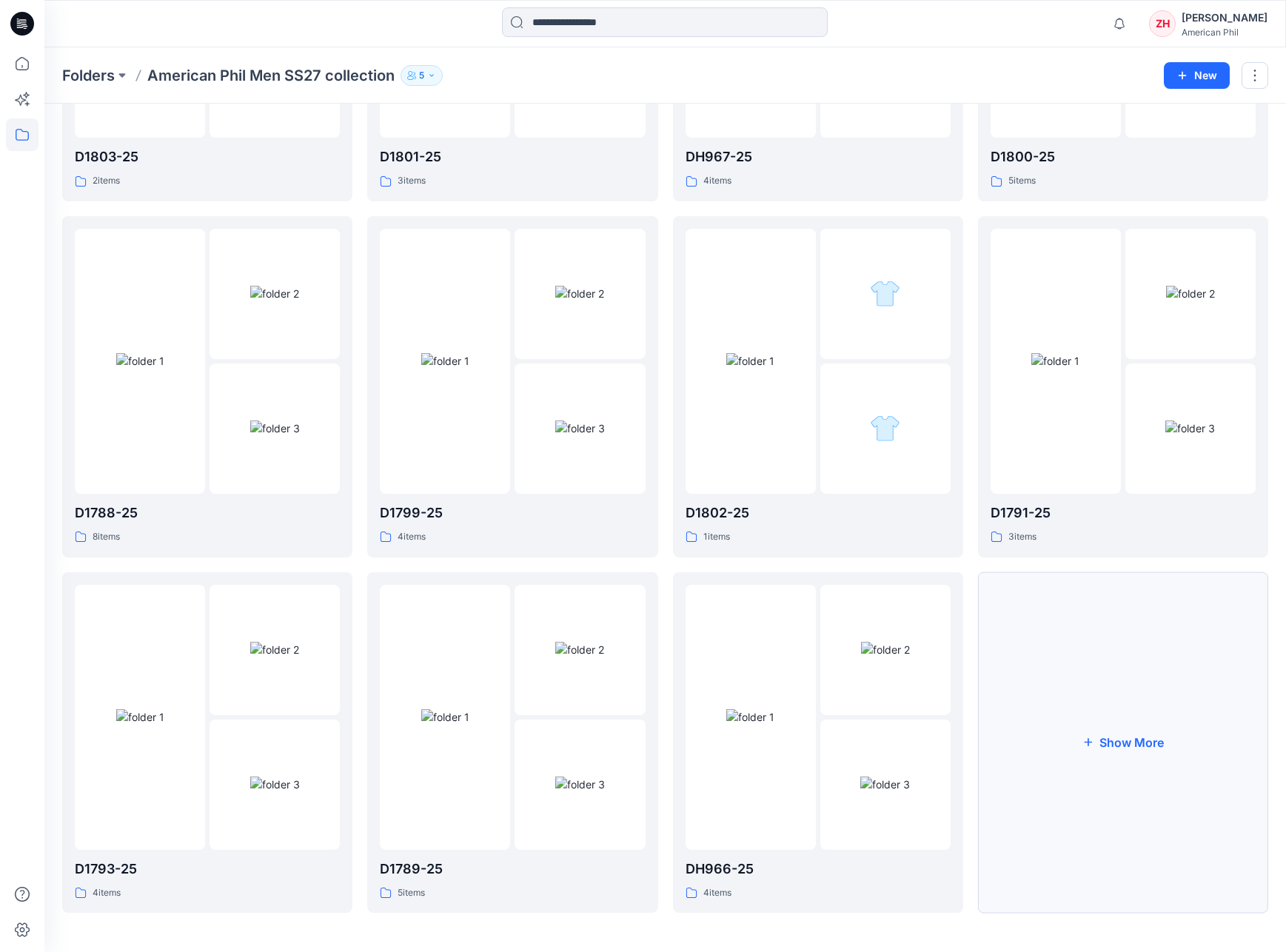
click at [1066, 689] on button "Show More" at bounding box center [1123, 743] width 290 height 341
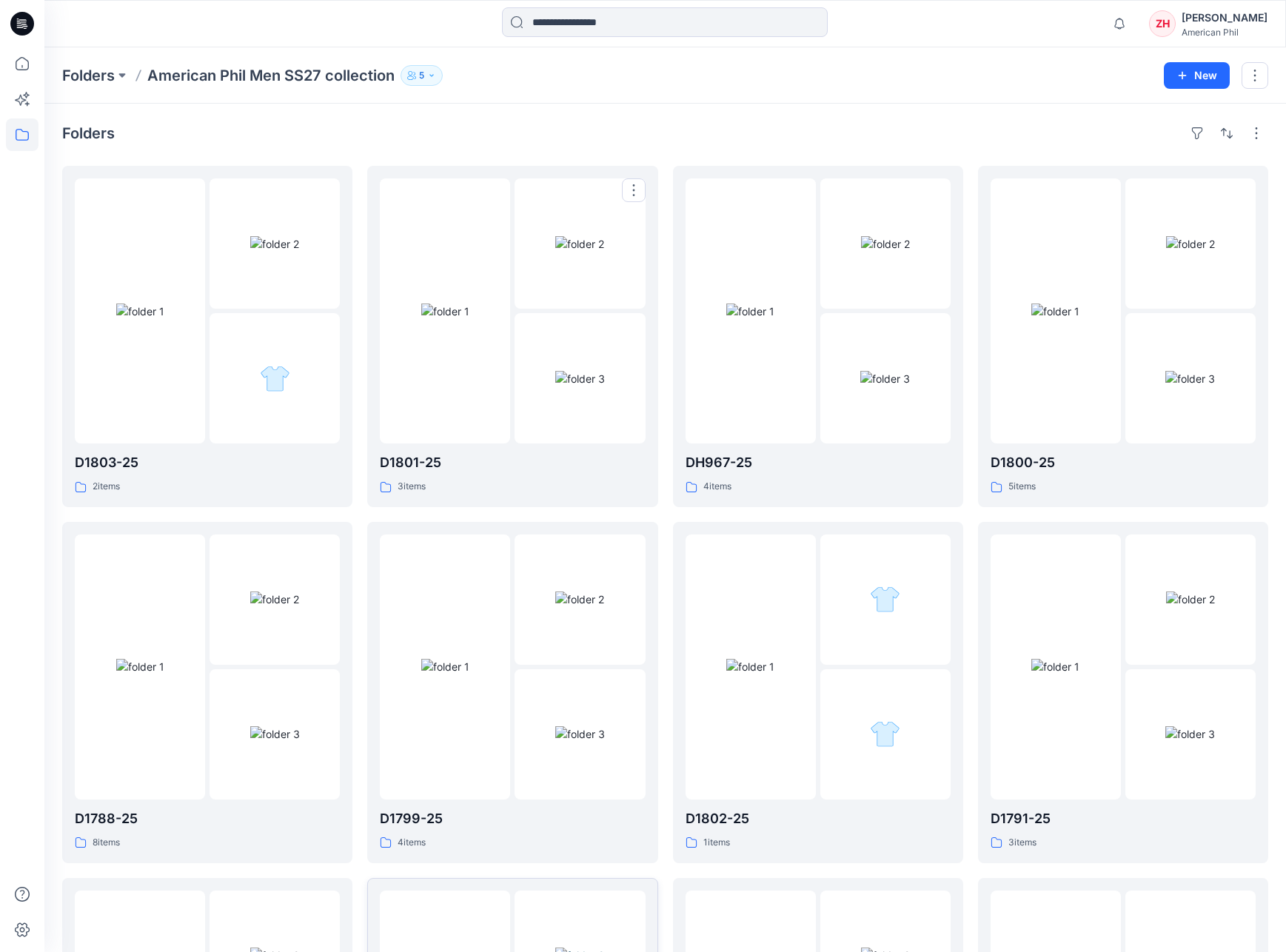
scroll to position [661, 0]
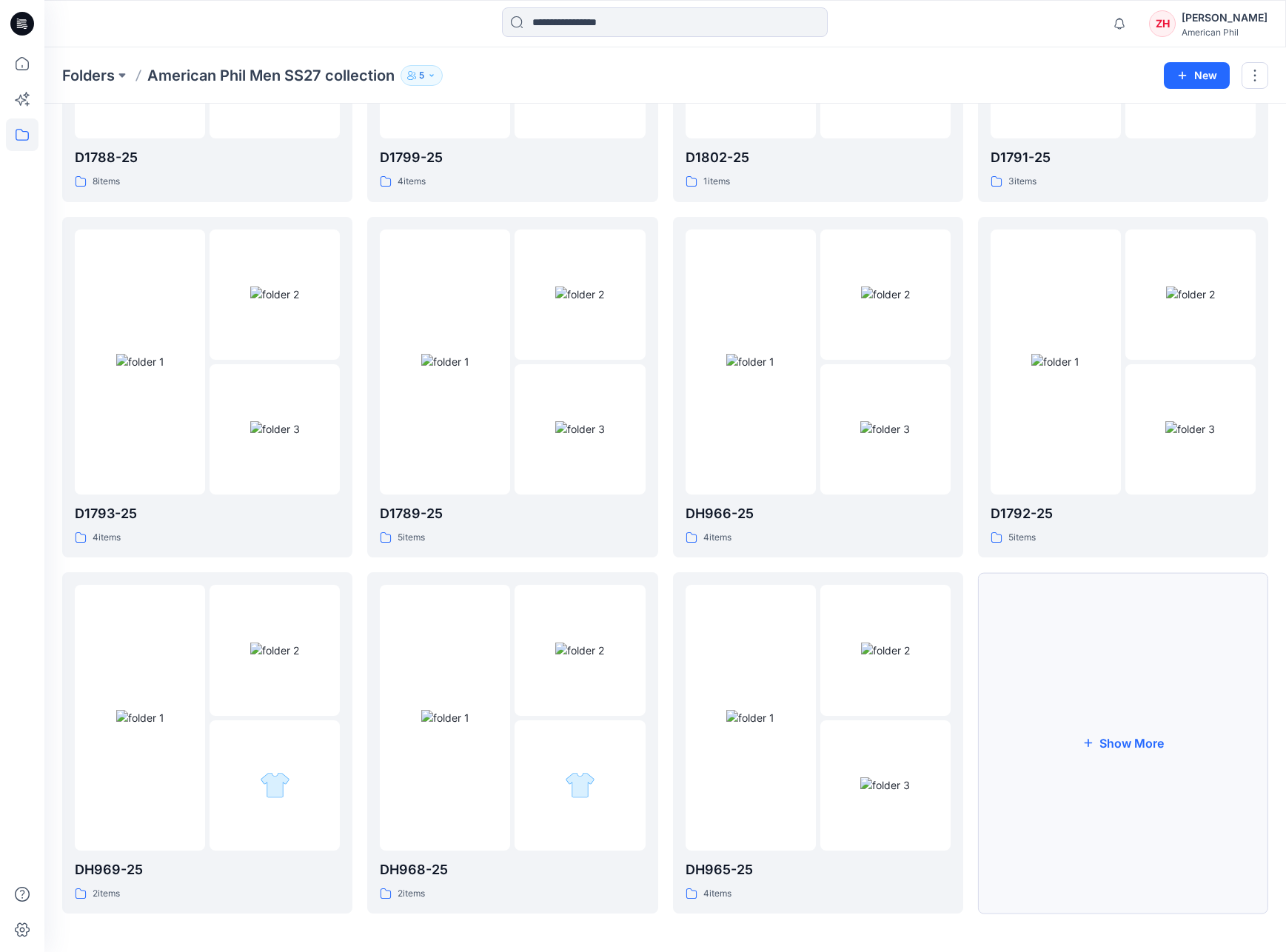
click at [1028, 679] on button "Show More" at bounding box center [1123, 743] width 290 height 341
click at [1144, 733] on button "Show More" at bounding box center [1123, 745] width 290 height 341
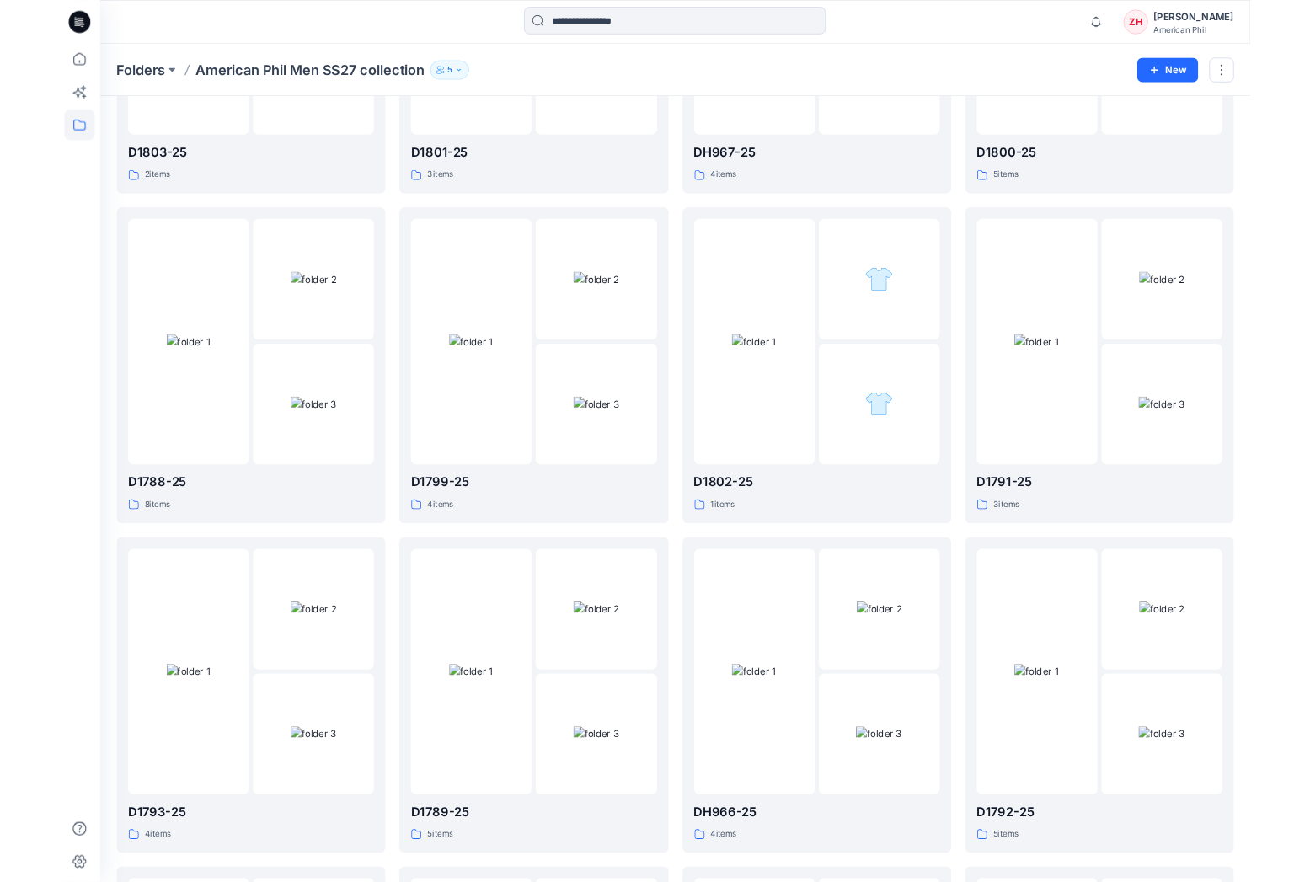
scroll to position [0, 0]
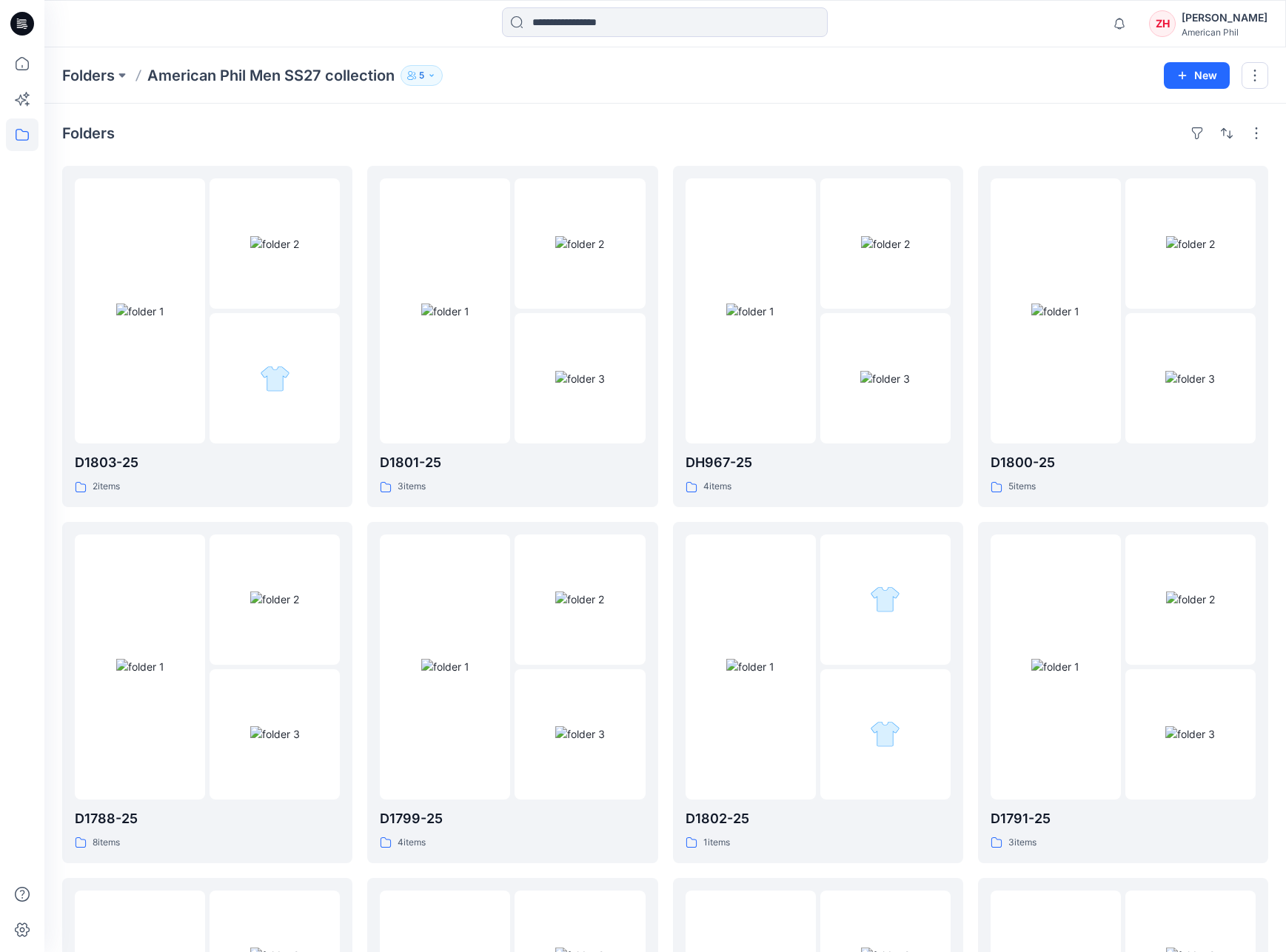
click at [1060, 95] on div "Folders American Phil Men SS27 collection 5 New" at bounding box center [665, 76] width 1242 height 56
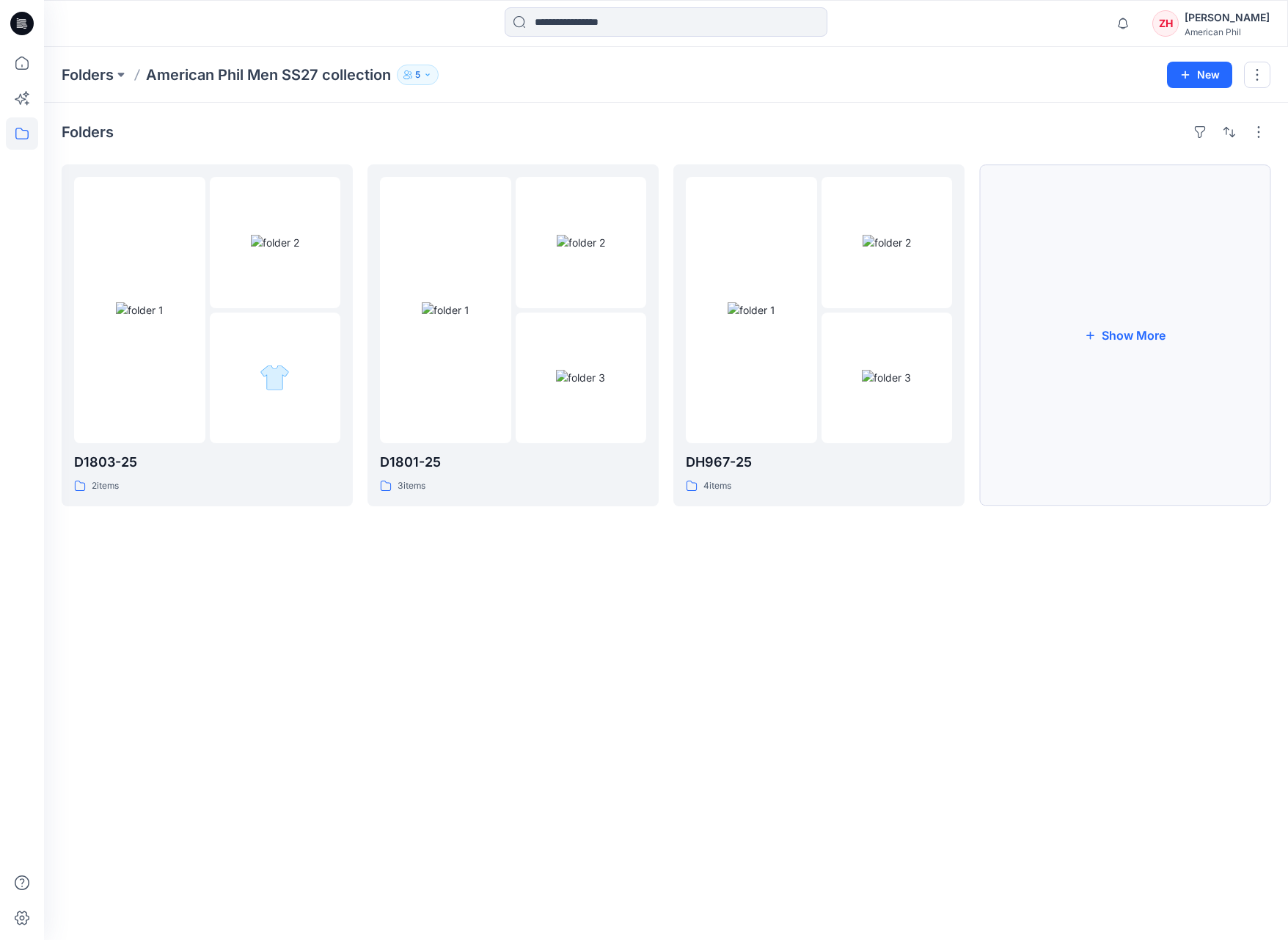
click at [1151, 321] on button "Show More" at bounding box center [1125, 335] width 291 height 342
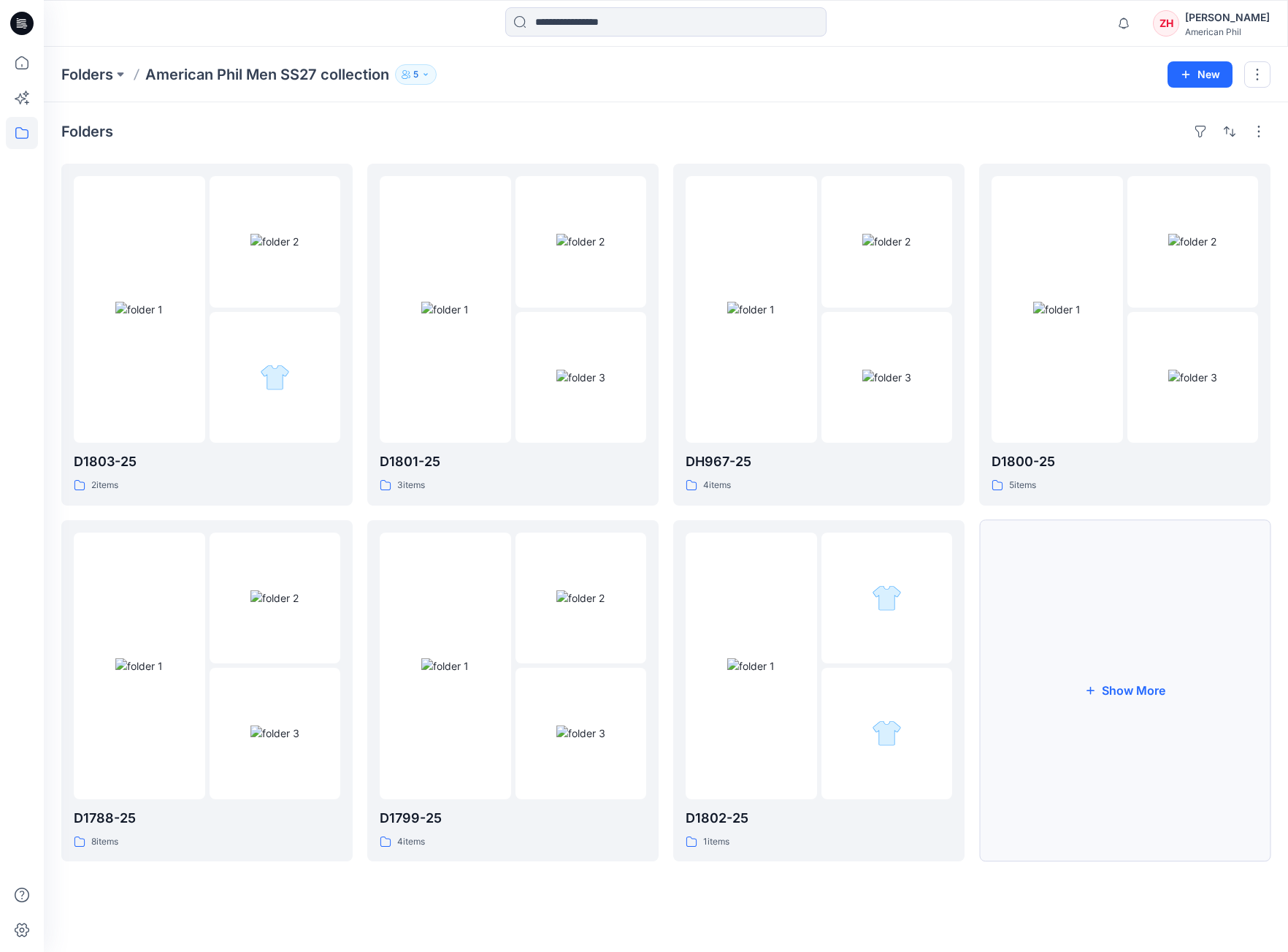
click at [1146, 620] on button "Show More" at bounding box center [1125, 691] width 291 height 342
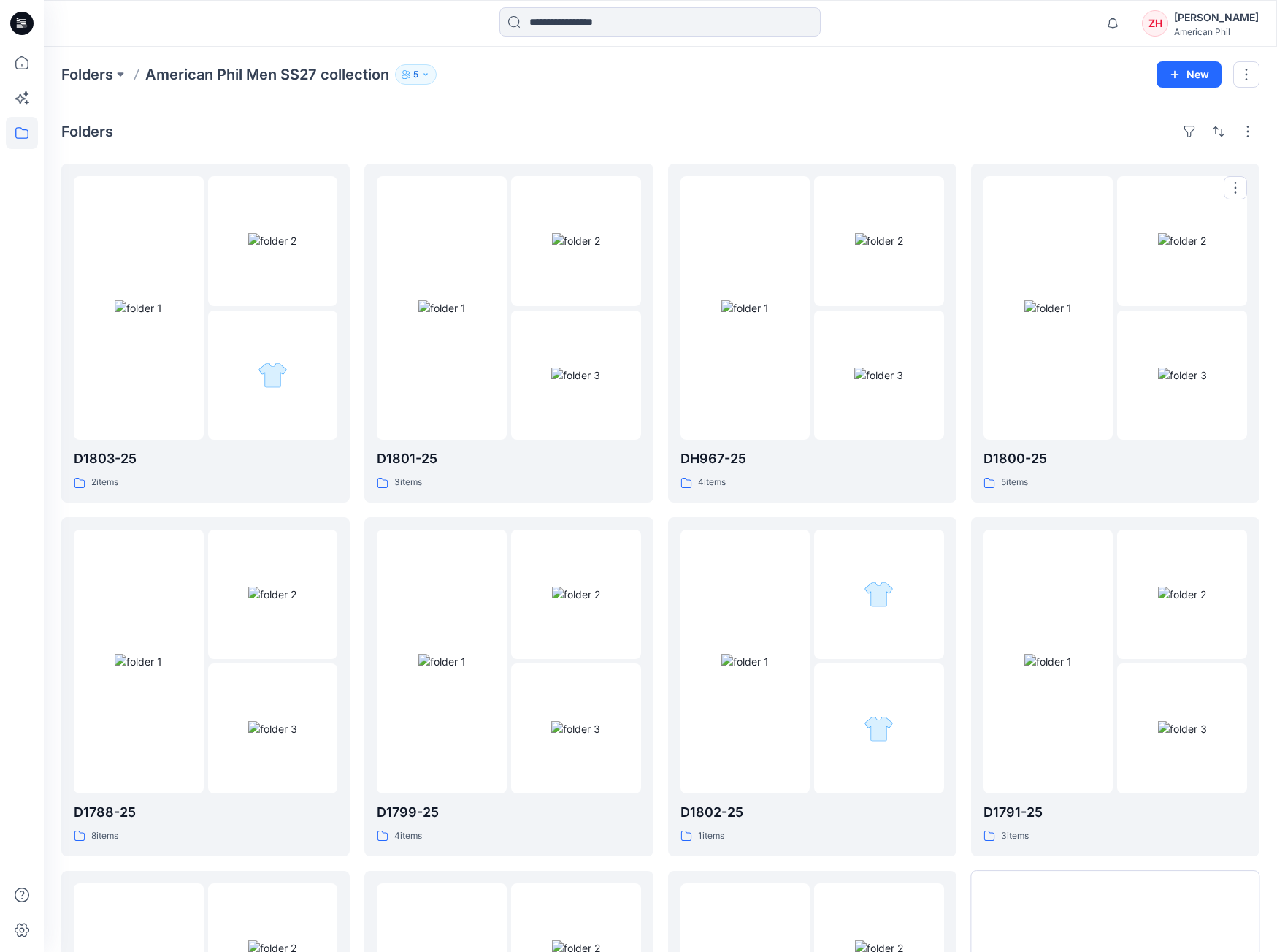
scroll to position [296, 0]
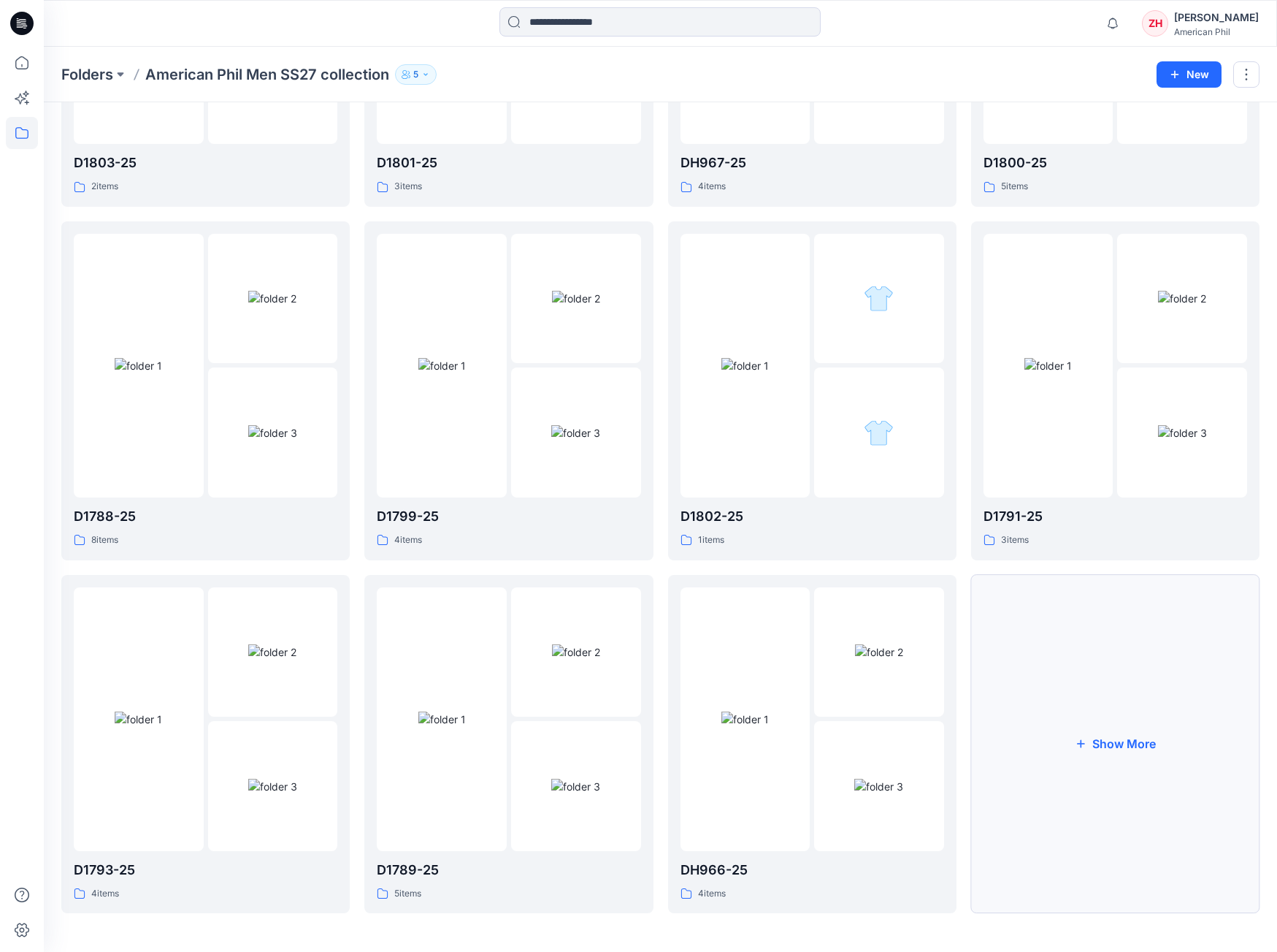
click at [1013, 764] on button "Show More" at bounding box center [1115, 744] width 289 height 339
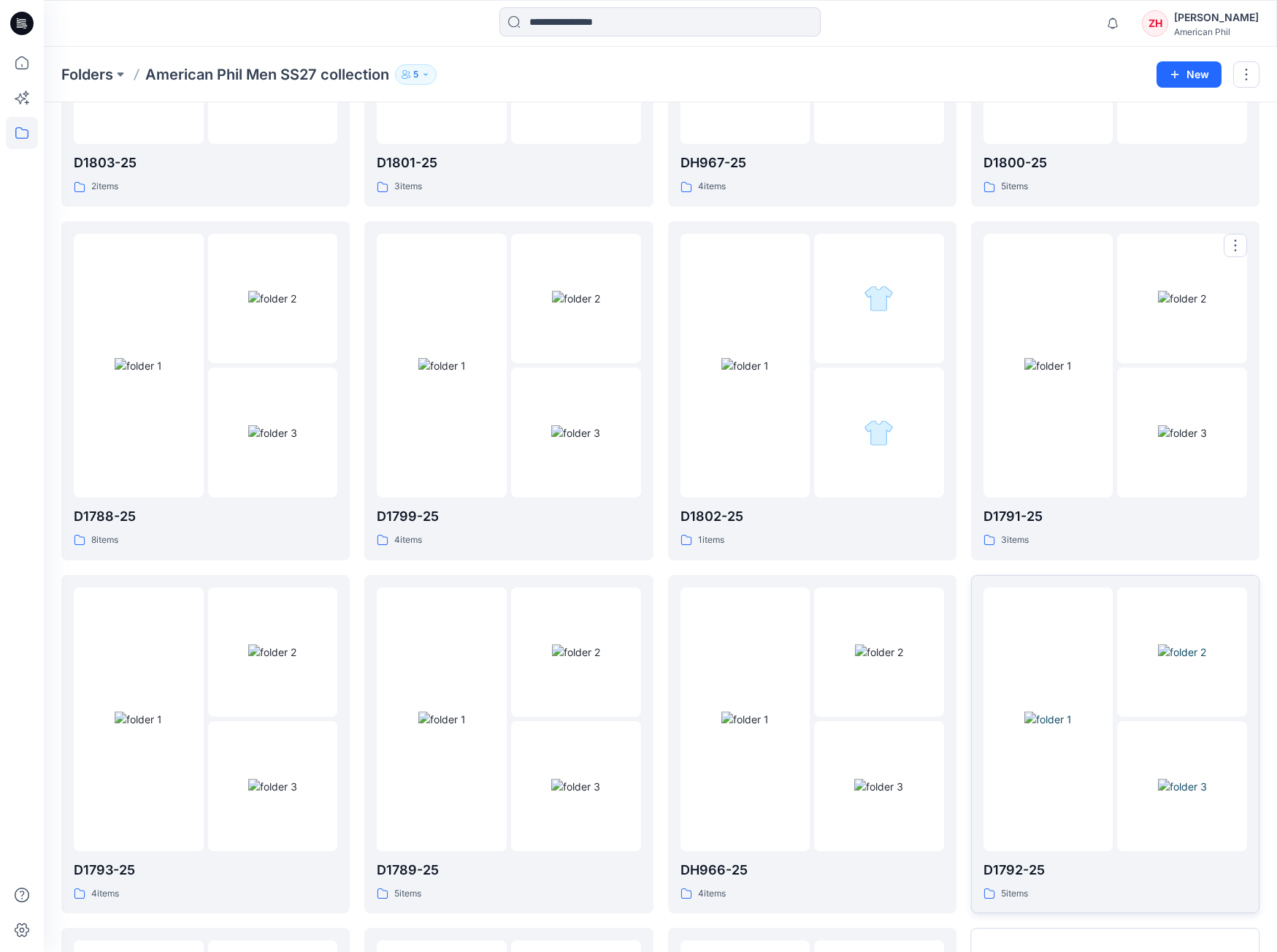
scroll to position [649, 0]
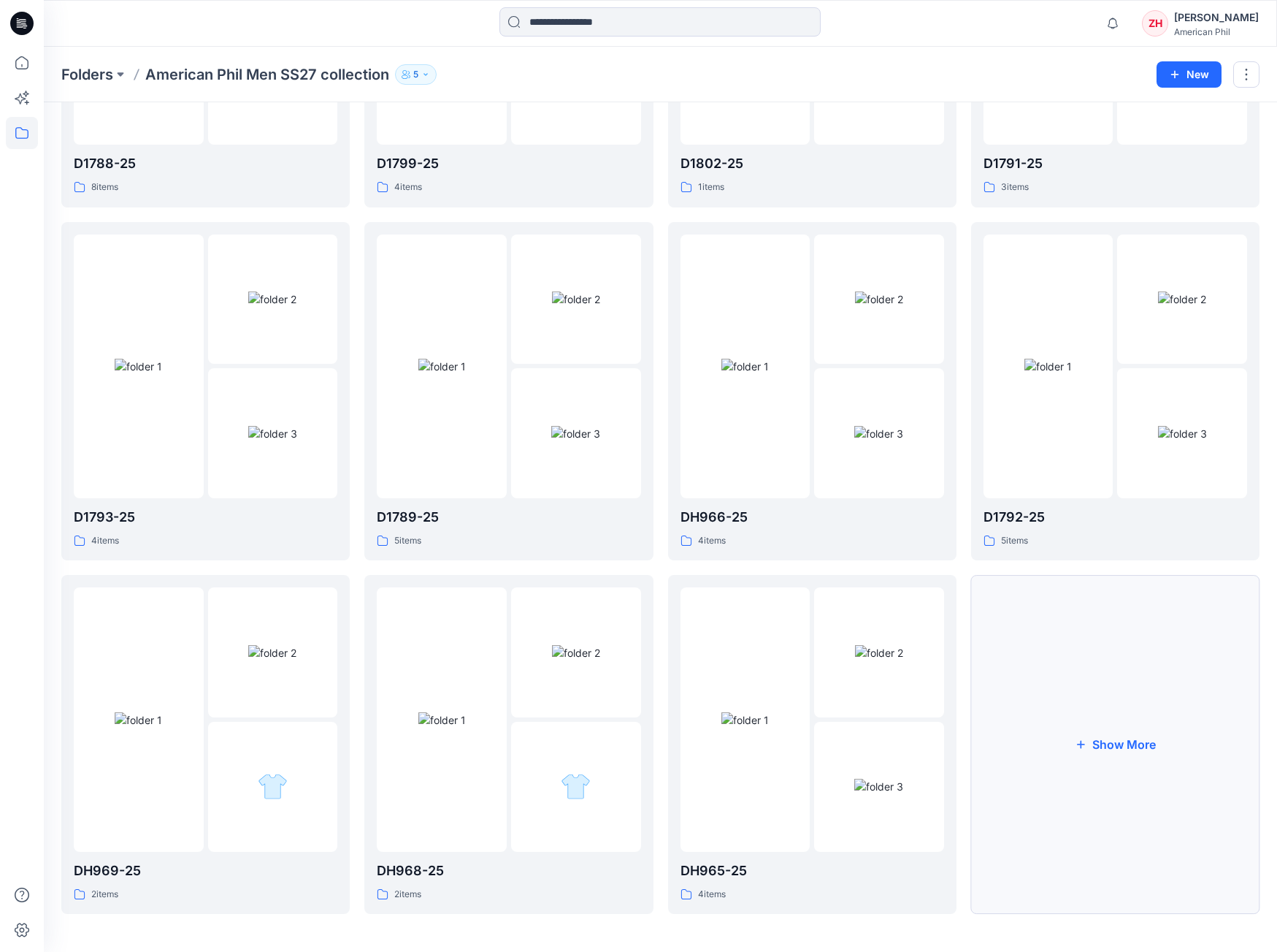
click at [1110, 764] on button "Show More" at bounding box center [1115, 744] width 289 height 339
click at [1064, 271] on div at bounding box center [1049, 367] width 130 height 264
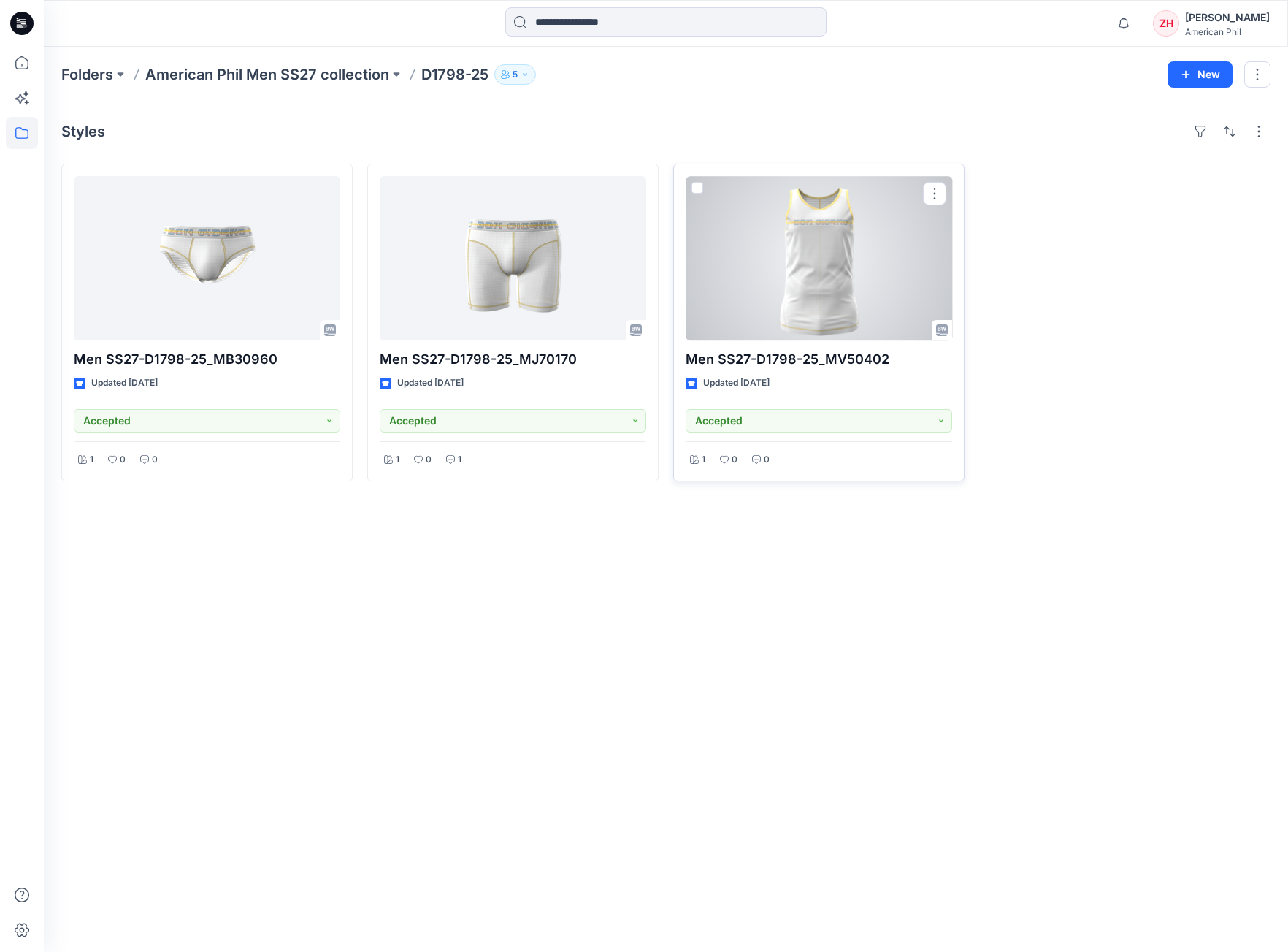
click at [836, 239] on div at bounding box center [819, 258] width 267 height 165
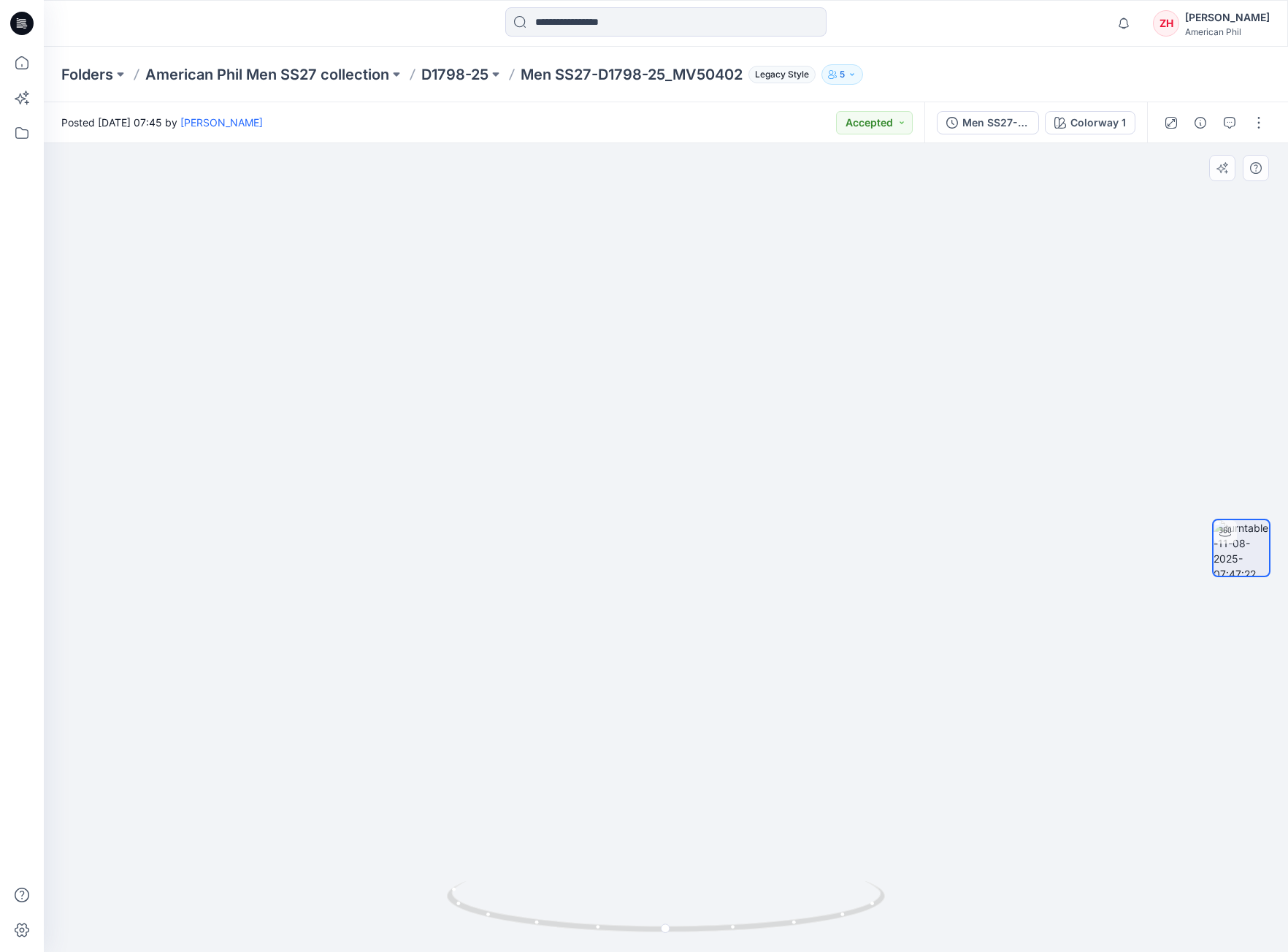
drag, startPoint x: 950, startPoint y: 794, endPoint x: 937, endPoint y: 805, distance: 17.0
click at [975, 764] on img at bounding box center [705, 382] width 1424 height 1141
drag, startPoint x: 823, startPoint y: 884, endPoint x: 801, endPoint y: 868, distance: 27.2
click at [802, 764] on div at bounding box center [667, 547] width 1245 height 809
drag, startPoint x: 1094, startPoint y: 323, endPoint x: 1064, endPoint y: 332, distance: 31.3
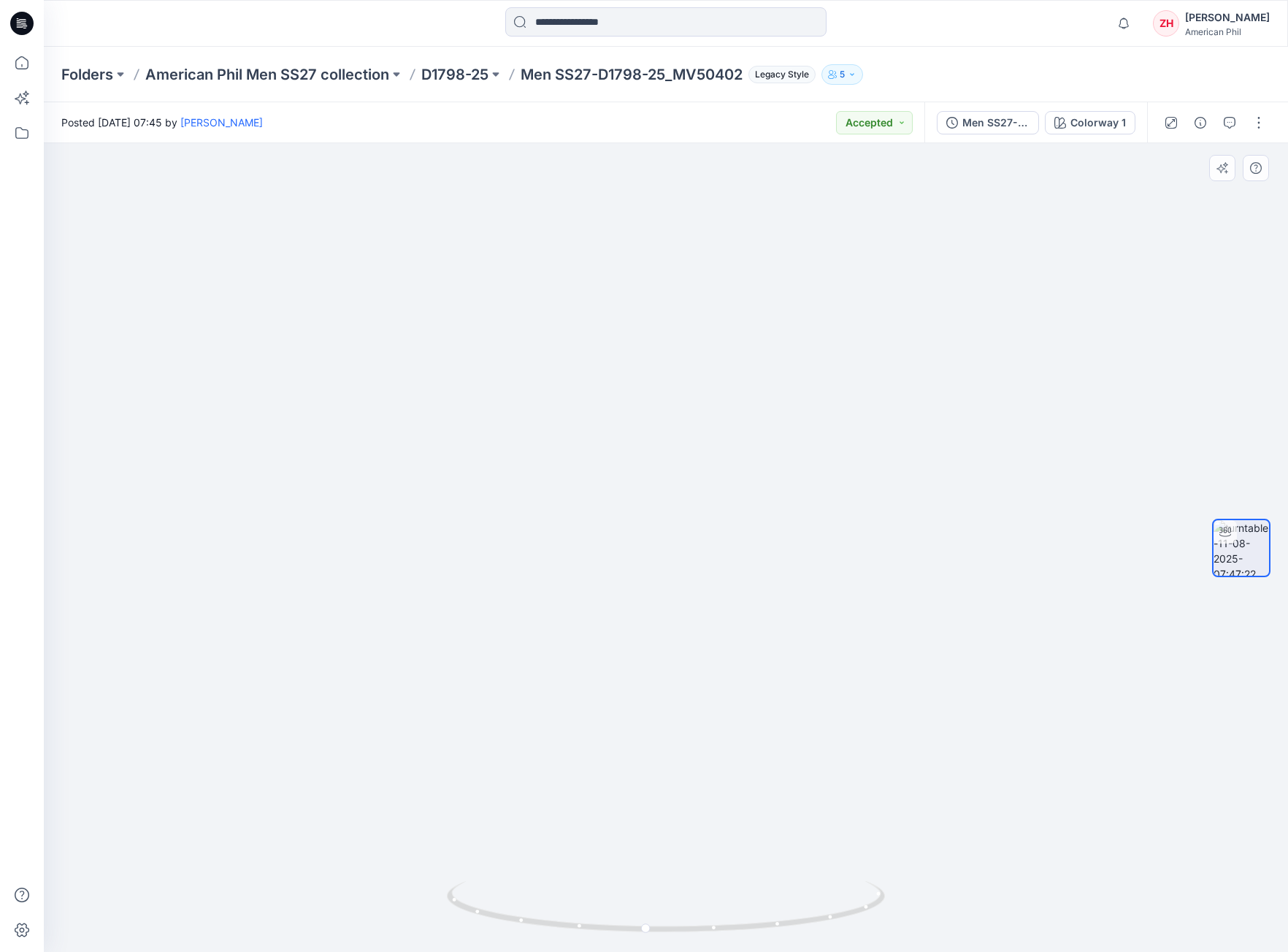
click at [1060, 334] on img at bounding box center [646, 388] width 1424 height 1128
drag, startPoint x: 964, startPoint y: 863, endPoint x: 864, endPoint y: 873, distance: 100.5
click at [864, 764] on img at bounding box center [579, 395] width 1424 height 1114
click at [775, 764] on icon at bounding box center [668, 908] width 442 height 55
click at [198, 68] on p "American Phil Men SS27 collection" at bounding box center [267, 75] width 244 height 21
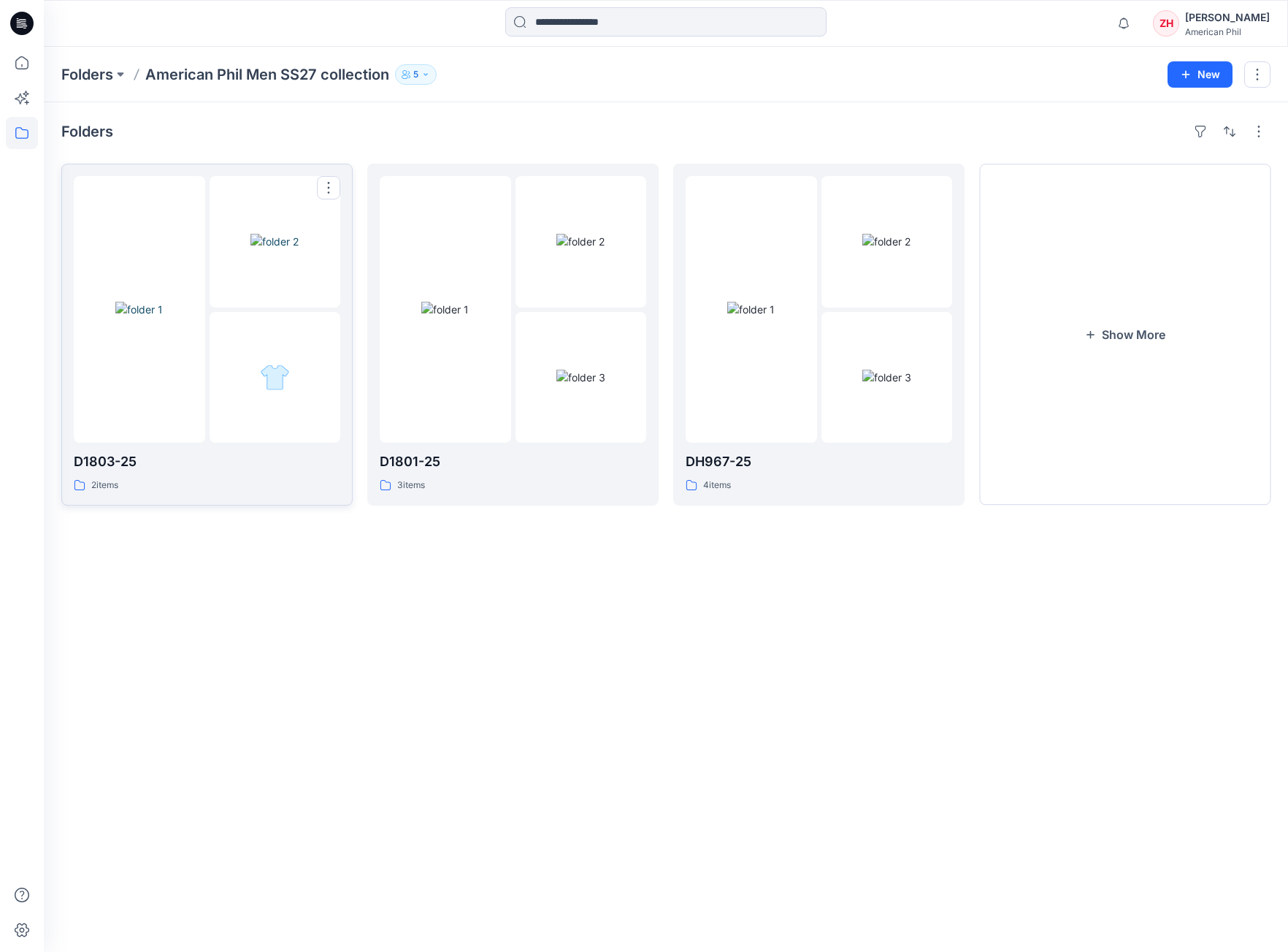
click at [149, 302] on img at bounding box center [139, 310] width 48 height 16
click at [775, 302] on img at bounding box center [751, 310] width 48 height 16
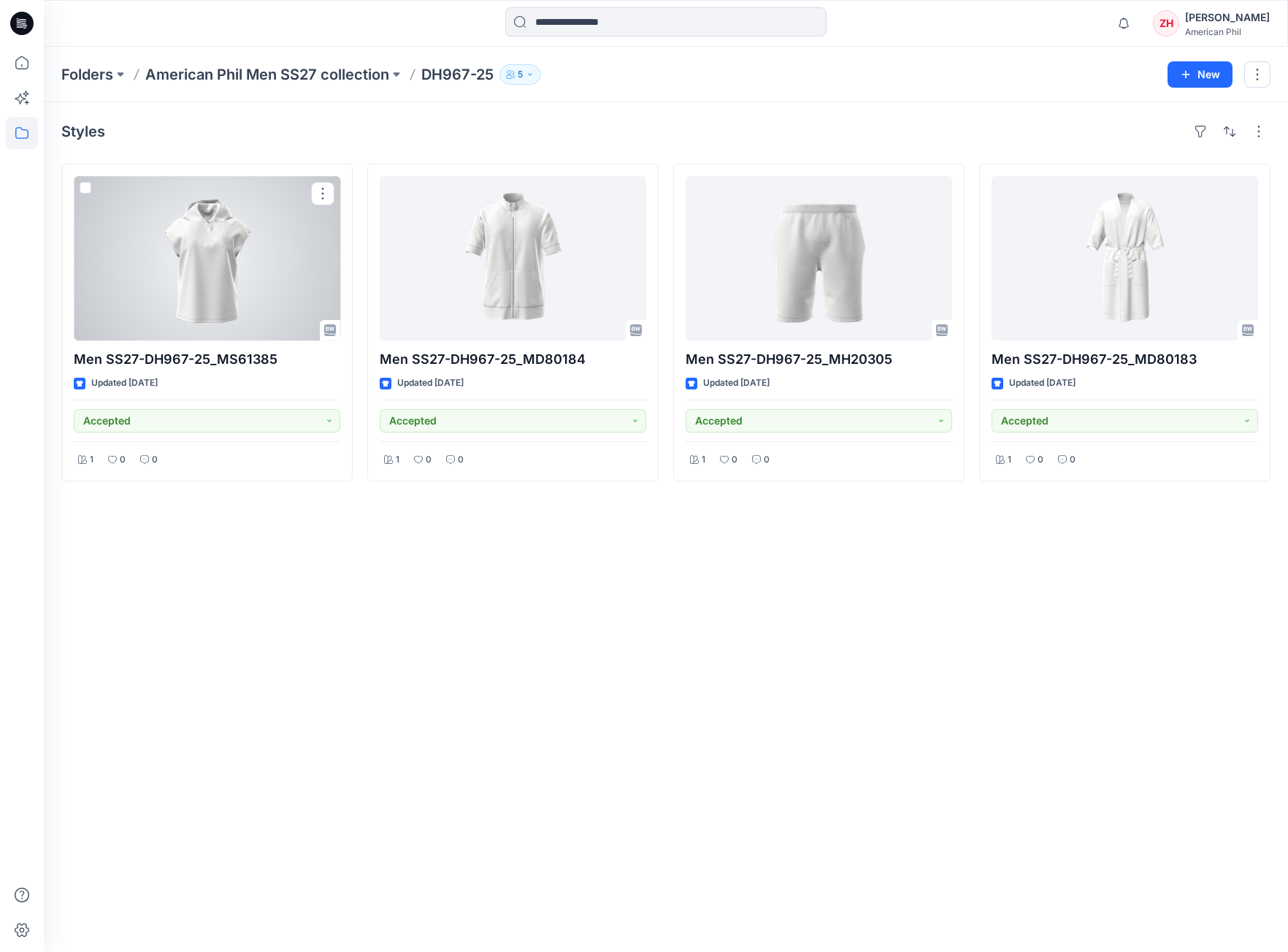
click at [256, 247] on div at bounding box center [207, 258] width 267 height 165
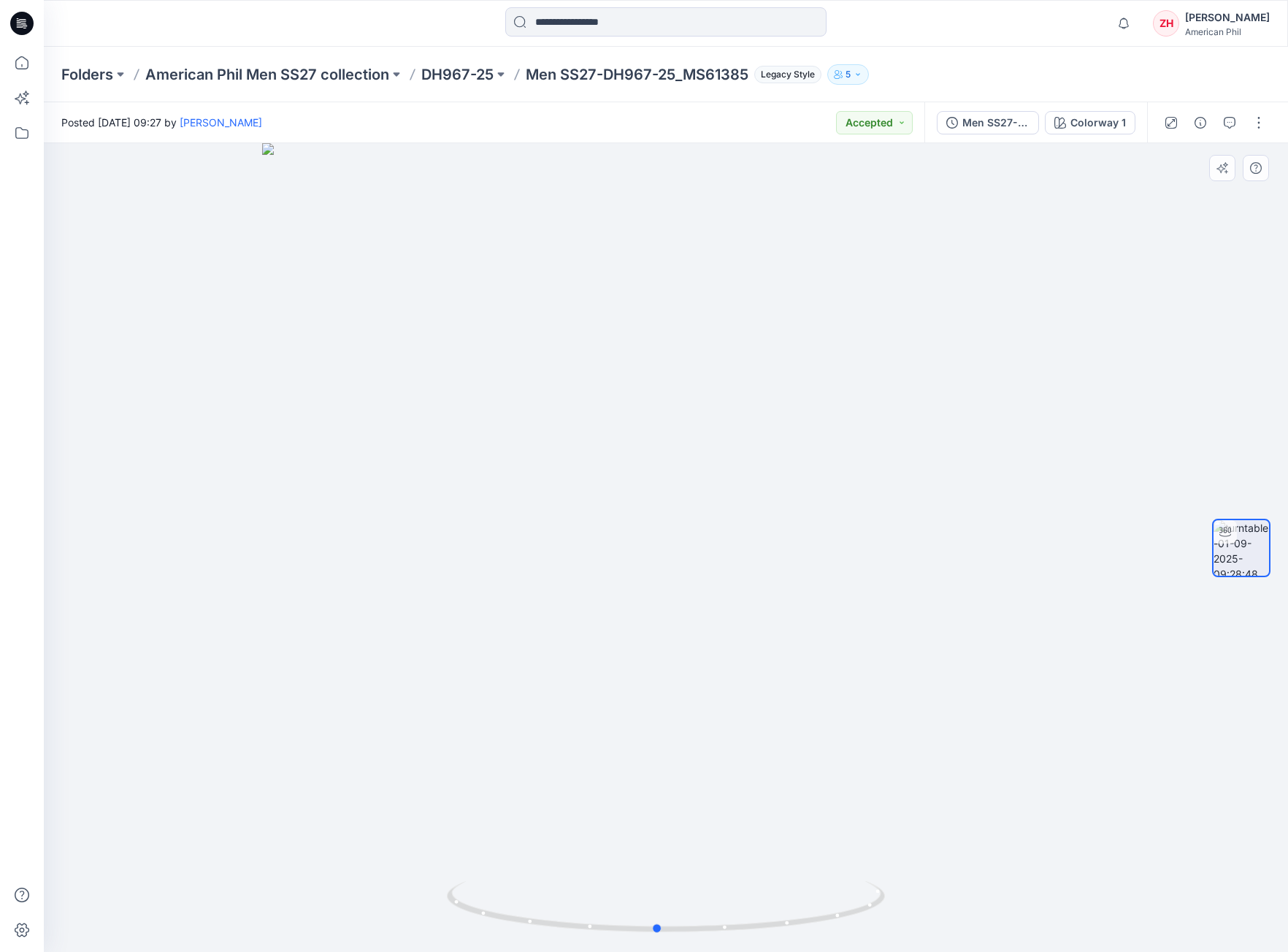
drag, startPoint x: 908, startPoint y: 694, endPoint x: 874, endPoint y: 598, distance: 101.8
click at [900, 697] on div at bounding box center [667, 547] width 1245 height 809
drag, startPoint x: 903, startPoint y: 601, endPoint x: 856, endPoint y: 601, distance: 47.0
click at [855, 601] on img at bounding box center [665, 531] width 871 height 840
drag, startPoint x: 850, startPoint y: 684, endPoint x: 771, endPoint y: 675, distance: 79.5
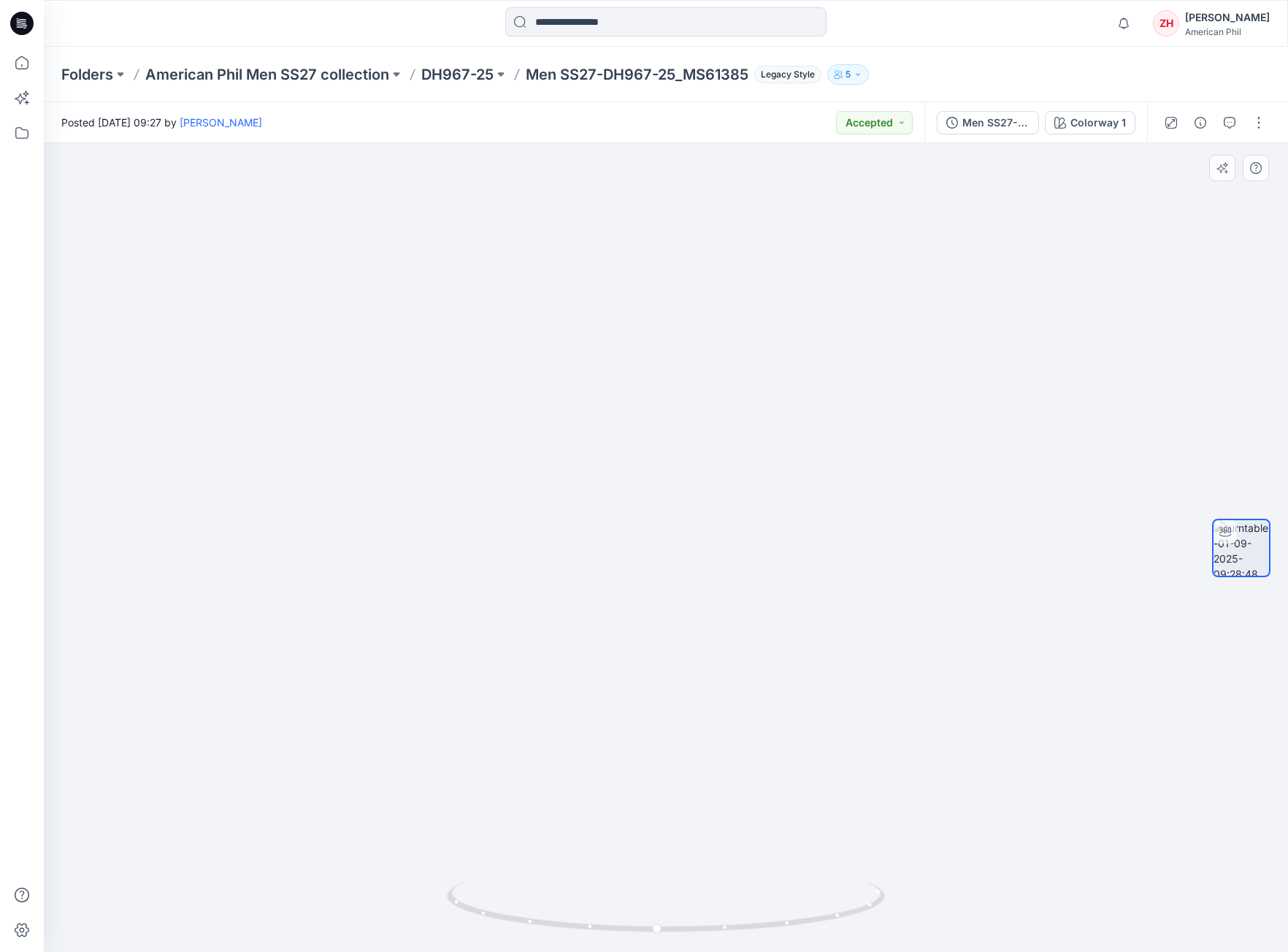
click at [754, 675] on img at bounding box center [665, 528] width 871 height 848
drag, startPoint x: 772, startPoint y: 793, endPoint x: 641, endPoint y: 762, distance: 134.6
click at [631, 764] on img at bounding box center [665, 518] width 871 height 869
drag, startPoint x: 887, startPoint y: 844, endPoint x: 830, endPoint y: 851, distance: 57.4
click at [827, 764] on img at bounding box center [665, 518] width 871 height 866
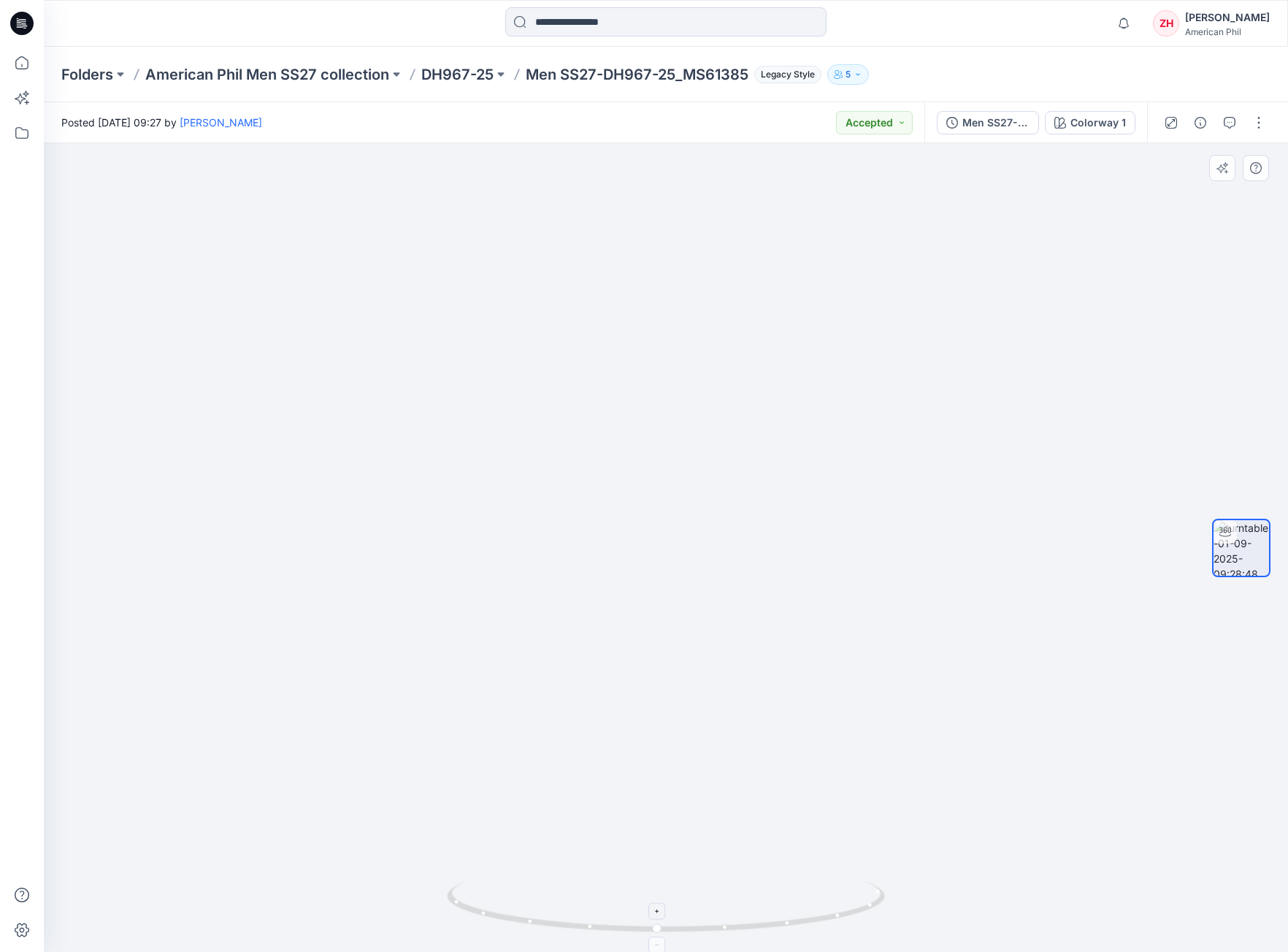
drag, startPoint x: 886, startPoint y: 893, endPoint x: 807, endPoint y: 884, distance: 79.5
click at [836, 764] on img at bounding box center [665, 516] width 871 height 871
drag, startPoint x: 701, startPoint y: 916, endPoint x: 762, endPoint y: 889, distance: 66.7
click at [762, 764] on icon at bounding box center [668, 908] width 442 height 55
